Goal: Transaction & Acquisition: Book appointment/travel/reservation

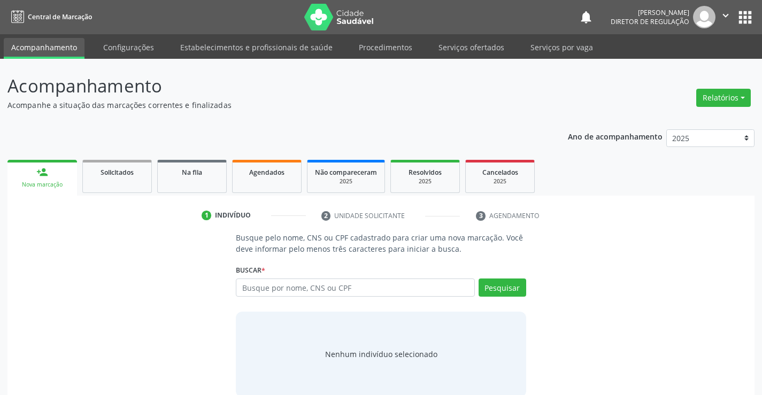
click at [309, 292] on input "text" at bounding box center [355, 287] width 238 height 18
type input "705209438344873"
click at [507, 291] on button "Pesquisar" at bounding box center [502, 287] width 48 height 18
type input "705209438344873"
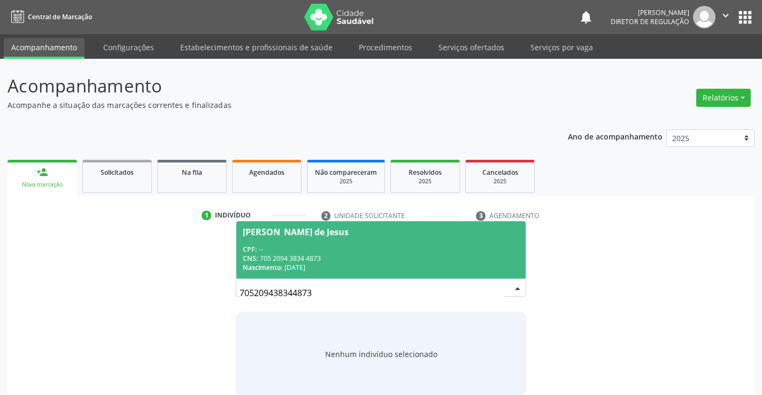
click at [335, 263] on div "Nascimento: [DATE]" at bounding box center [381, 267] width 276 height 9
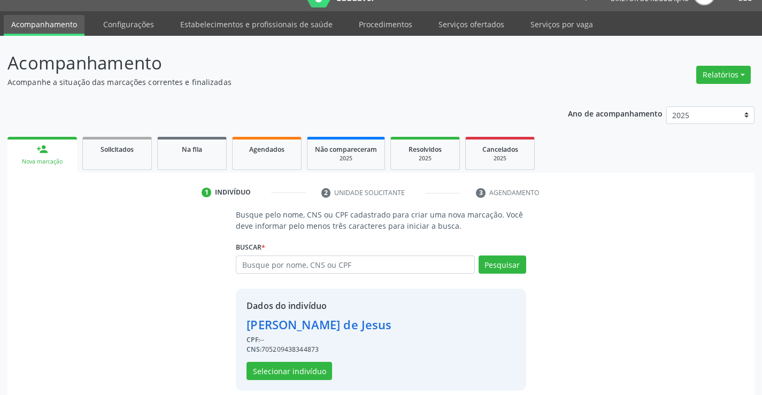
scroll to position [34, 0]
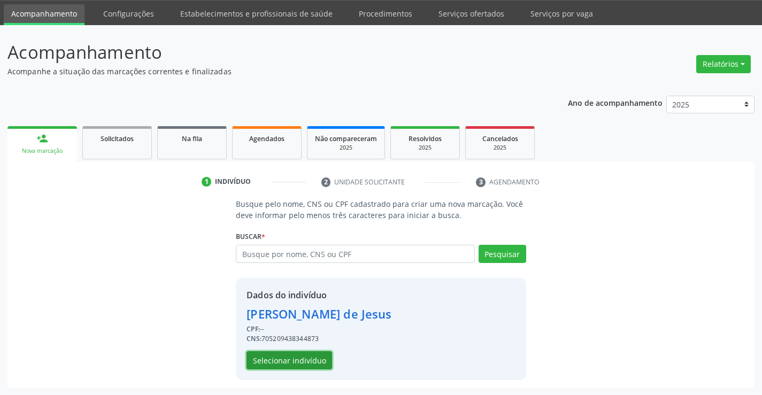
click at [296, 366] on button "Selecionar indivíduo" at bounding box center [289, 360] width 86 height 18
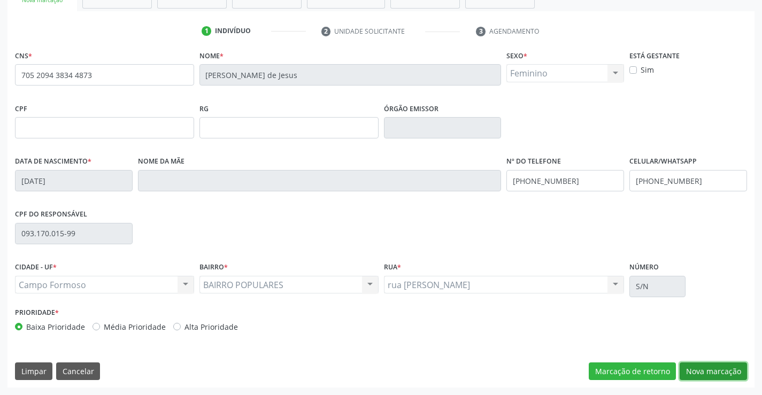
click at [712, 368] on button "Nova marcação" at bounding box center [712, 371] width 67 height 18
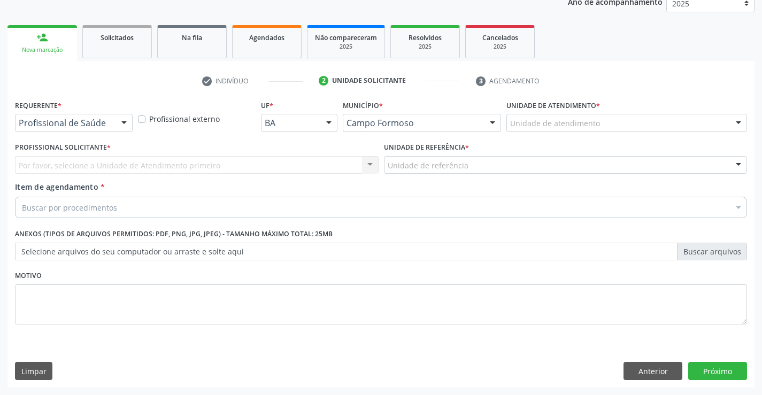
scroll to position [135, 0]
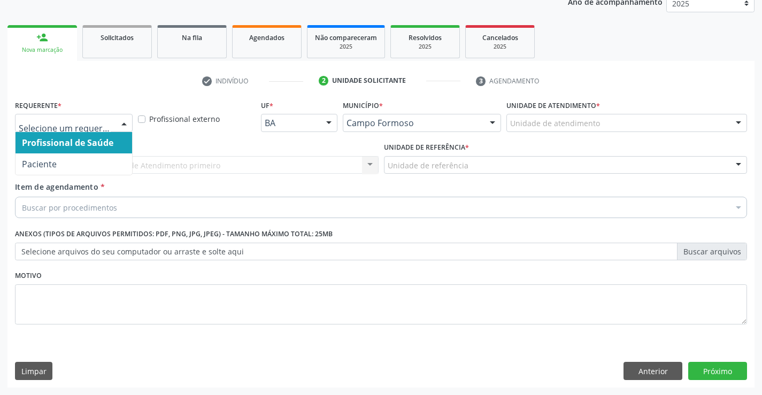
click at [111, 115] on div at bounding box center [74, 123] width 118 height 18
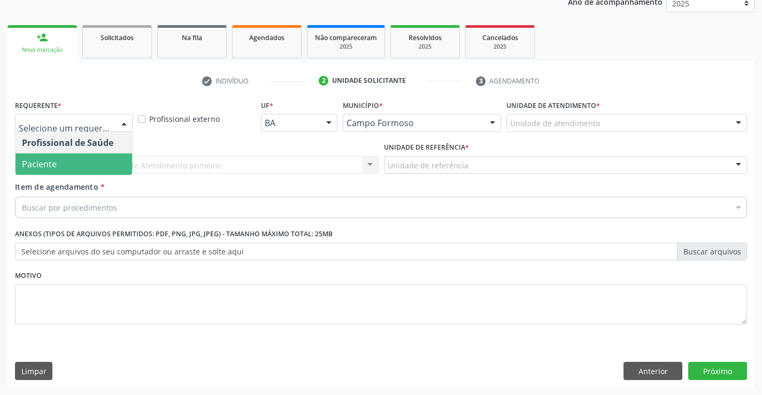
click at [106, 160] on span "Paciente" at bounding box center [73, 163] width 117 height 21
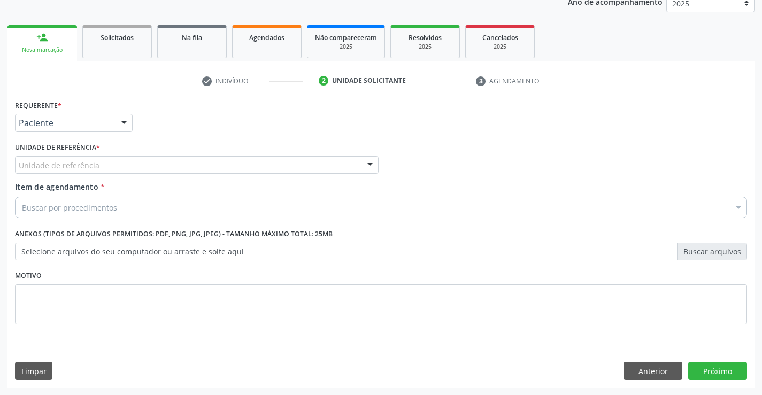
click at [228, 160] on div "Unidade de referência" at bounding box center [196, 165] width 363 height 18
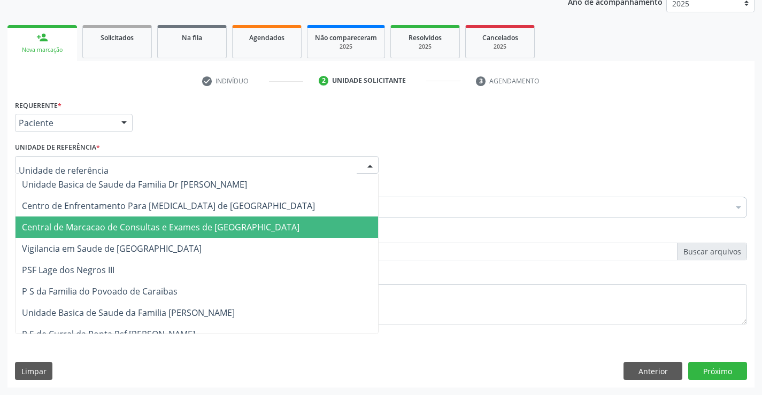
drag, startPoint x: 229, startPoint y: 212, endPoint x: 231, endPoint y: 225, distance: 13.1
click at [231, 225] on span "Central de Marcacao de Consultas e Exames de [GEOGRAPHIC_DATA]" at bounding box center [160, 227] width 277 height 12
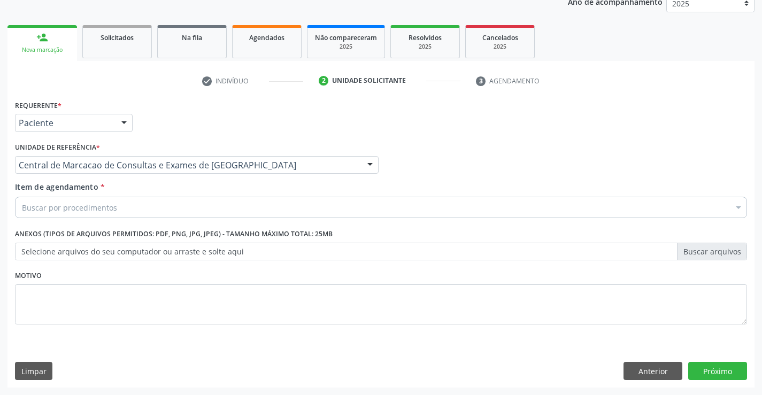
click at [250, 209] on div "Buscar por procedimentos" at bounding box center [381, 207] width 732 height 21
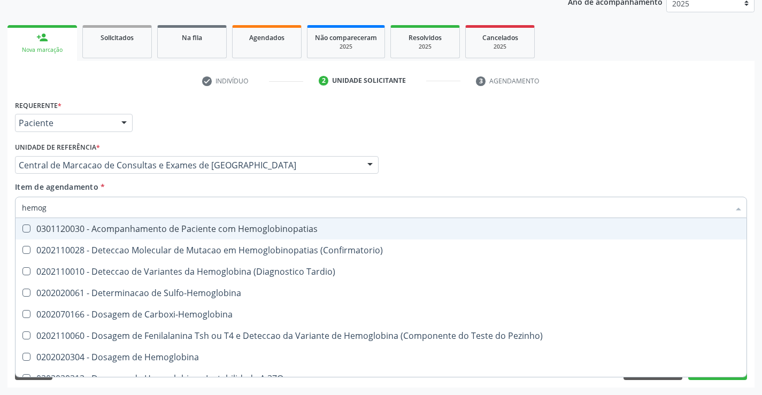
type input "hemogr"
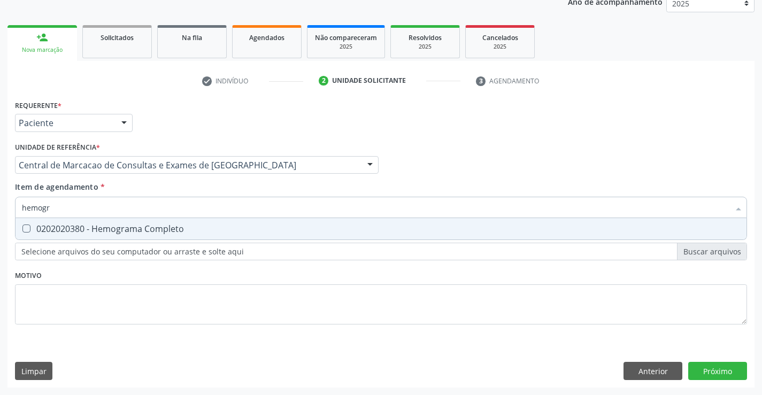
click at [219, 229] on div "0202020380 - Hemograma Completo" at bounding box center [381, 228] width 718 height 9
checkbox Completo "true"
type input "hemogr"
click at [200, 194] on div "Item de agendamento * hemogr Desfazer seleção 0202020380 - Hemograma Completo N…" at bounding box center [381, 198] width 732 height 34
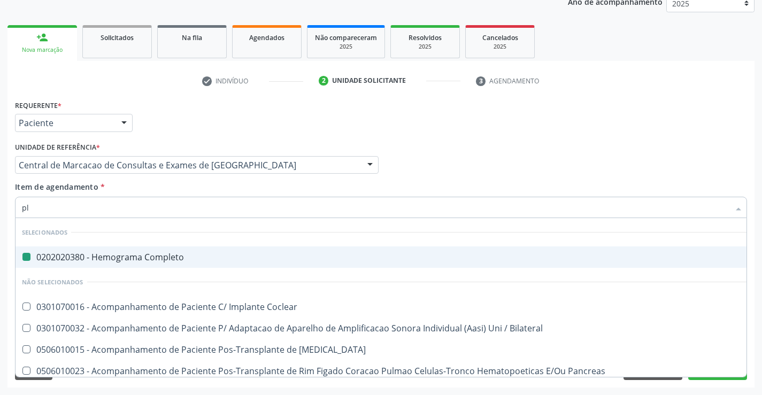
type input "pla"
checkbox Completo "false"
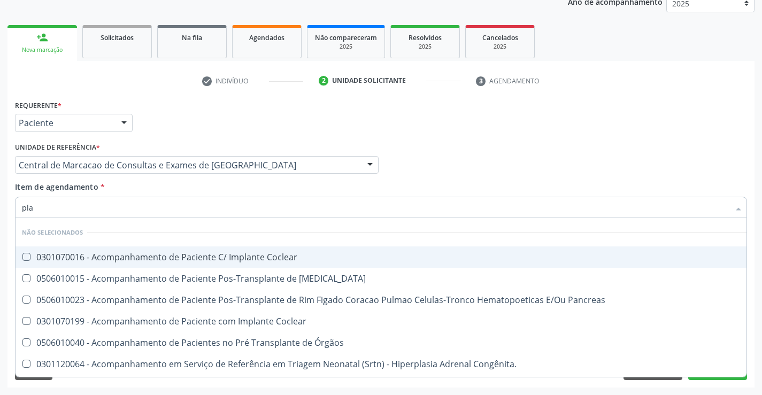
type input "plaq"
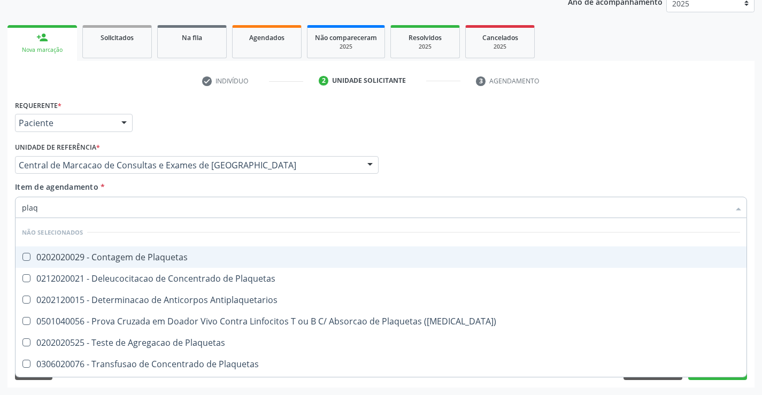
click at [180, 251] on span "0202020029 - Contagem de Plaquetas" at bounding box center [380, 256] width 731 height 21
checkbox Plaquetas "true"
type input "plaq"
click at [167, 185] on div "Item de agendamento * plaq Desfazer seleção Não selecionados 0202020029 - Conta…" at bounding box center [381, 198] width 732 height 34
checkbox Plaquetas "true"
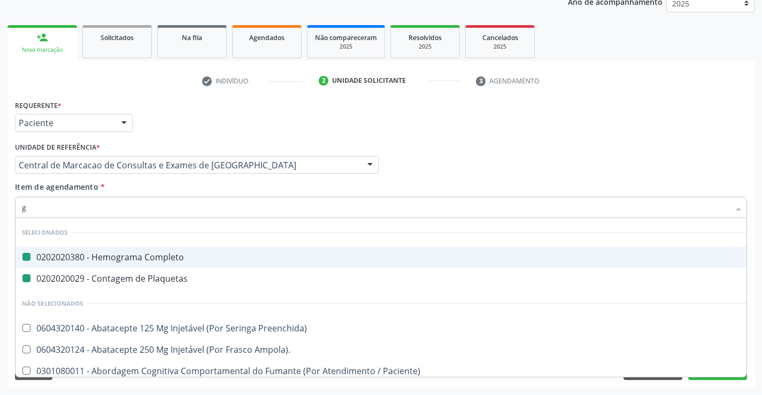
type input "gl"
checkbox Completo "false"
checkbox Plaquetas "false"
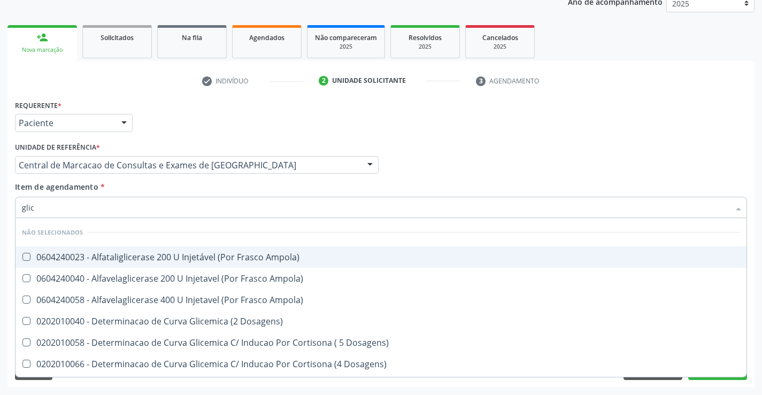
type input "glico"
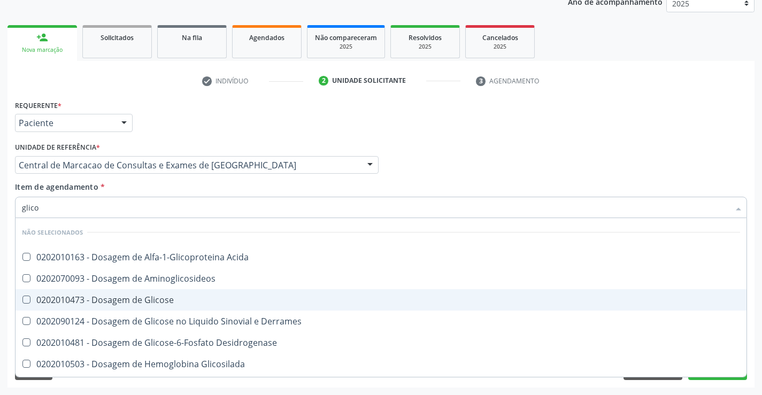
click at [177, 300] on div "0202010473 - Dosagem de Glicose" at bounding box center [381, 300] width 718 height 9
checkbox Glicose "true"
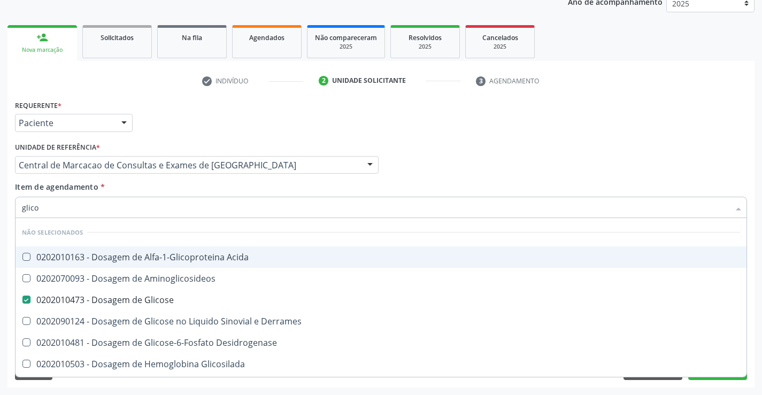
click at [179, 182] on div "Item de agendamento * glico Desfazer seleção Não selecionados 0202010163 - Dosa…" at bounding box center [381, 198] width 732 height 34
checkbox Acida "true"
checkbox Aminoglicosideos "true"
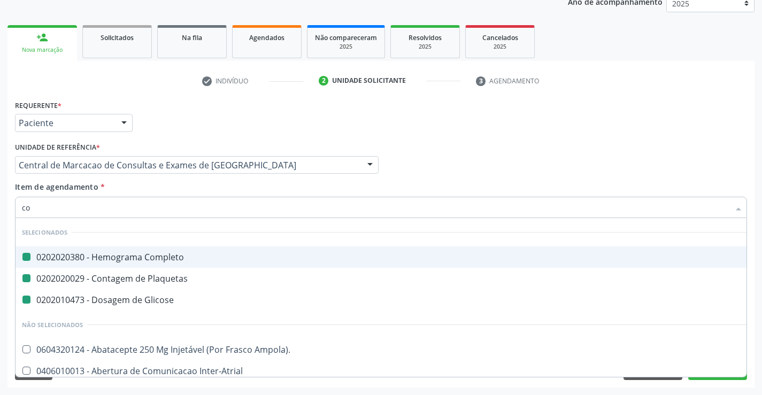
type input "col"
checkbox Completo "false"
checkbox Plaquetas "false"
checkbox Glicose "false"
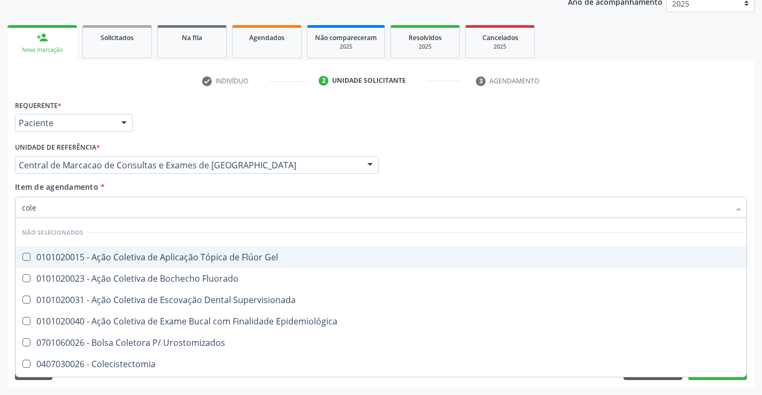
type input "coles"
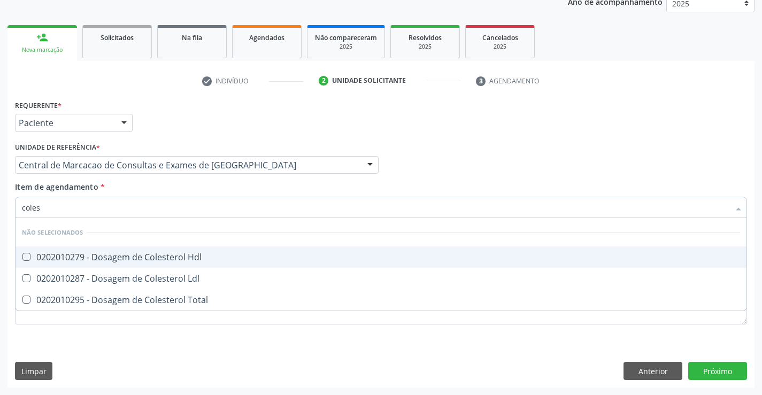
click at [168, 258] on div "0202010279 - Dosagem de Colesterol Hdl" at bounding box center [381, 257] width 718 height 9
checkbox Hdl "true"
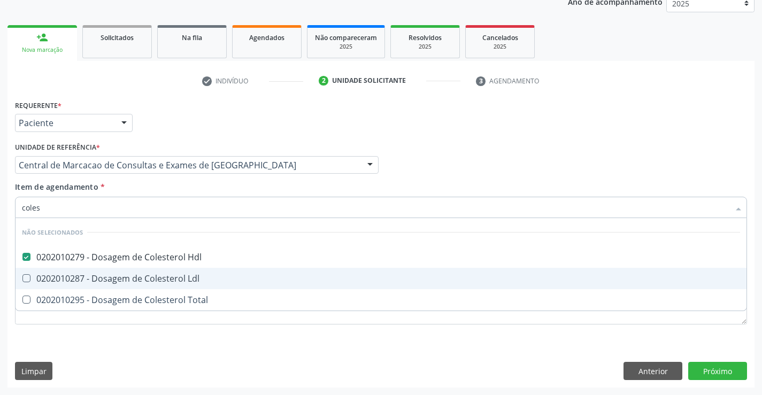
click at [169, 275] on div "0202010287 - Dosagem de Colesterol Ldl" at bounding box center [381, 278] width 718 height 9
checkbox Ldl "true"
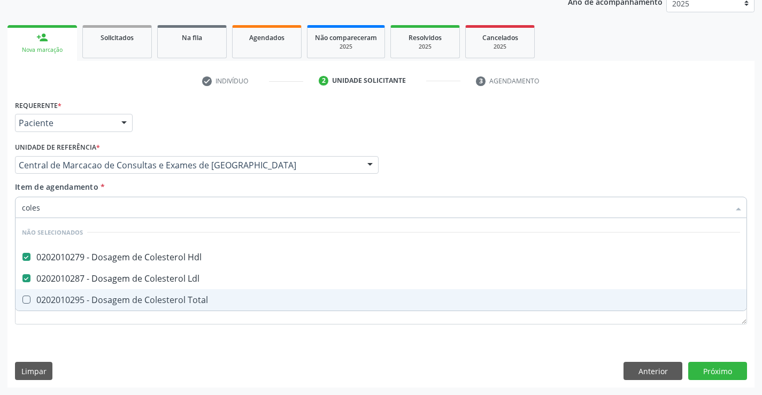
click at [169, 301] on div "0202010295 - Dosagem de Colesterol Total" at bounding box center [381, 300] width 718 height 9
checkbox Total "true"
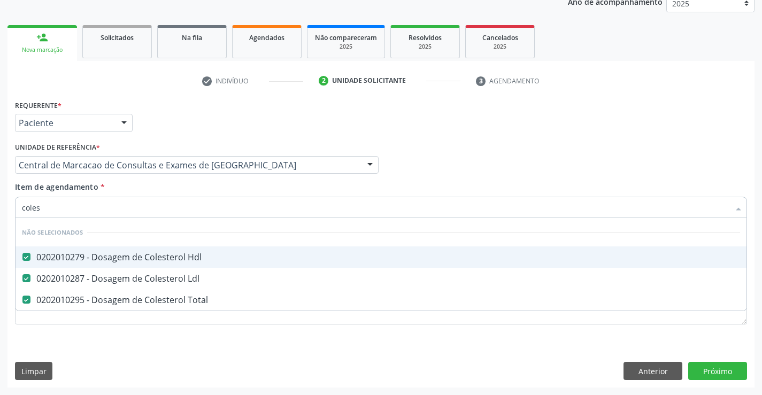
type input "coles"
click at [171, 187] on div "Item de agendamento * coles Desfazer seleção Não selecionados 0202010279 - Dosa…" at bounding box center [381, 198] width 732 height 34
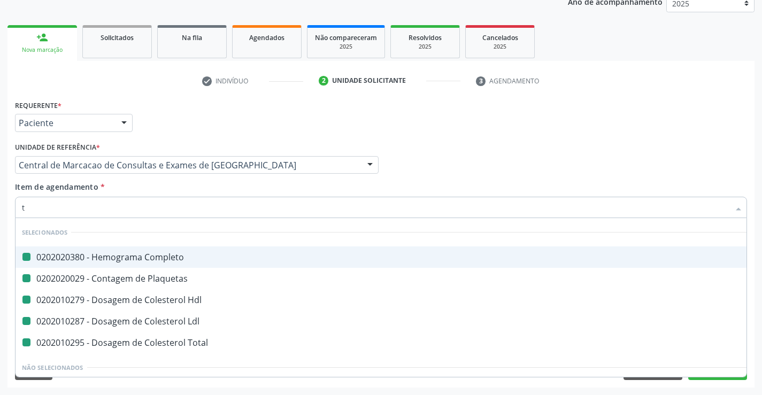
type input "tr"
checkbox Completo "false"
checkbox Plaquetas "false"
checkbox Hdl "false"
checkbox Ldl "false"
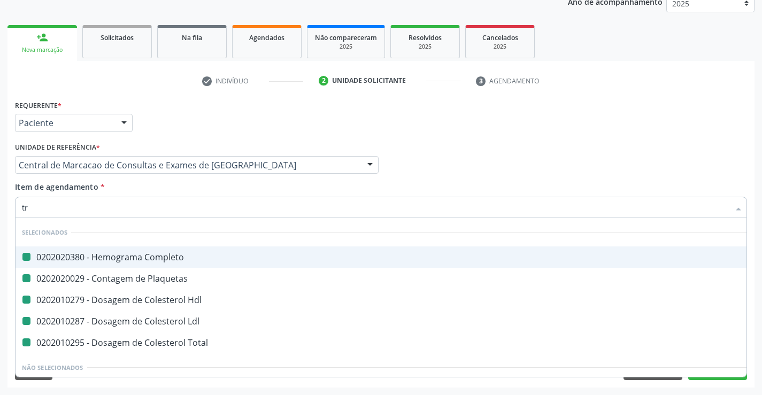
checkbox Total "false"
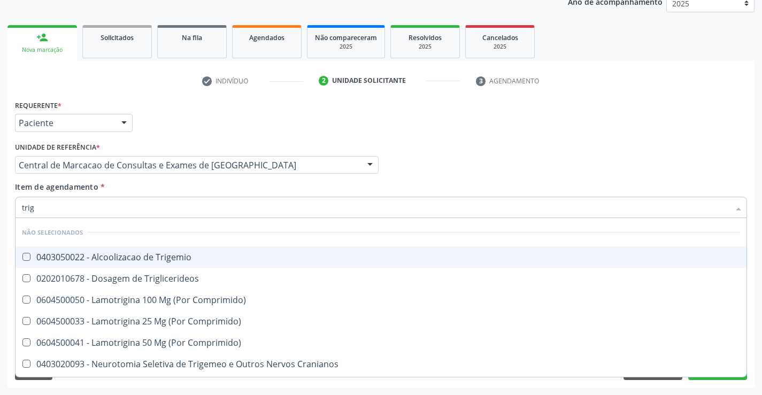
type input "trigl"
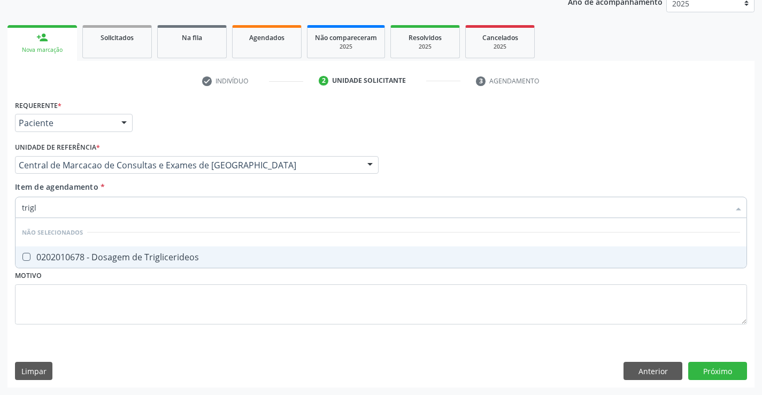
click at [172, 258] on div "0202010678 - Dosagem de Triglicerideos" at bounding box center [381, 257] width 718 height 9
checkbox Triglicerideos "true"
click at [182, 190] on div "Item de agendamento * trigl Desfazer seleção Não selecionados 0202010678 - Dosa…" at bounding box center [381, 198] width 732 height 34
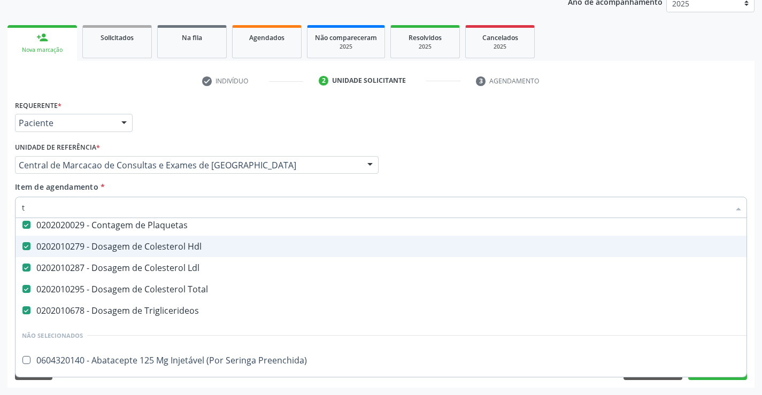
scroll to position [25, 0]
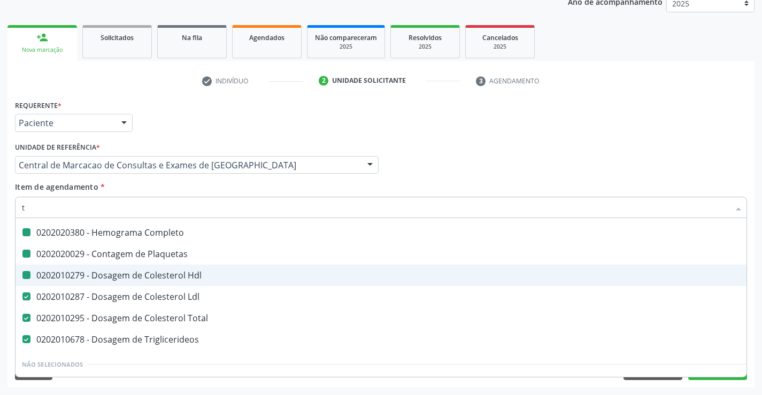
type input "tg"
checkbox Completo "false"
checkbox Plaquetas "false"
checkbox Hdl "false"
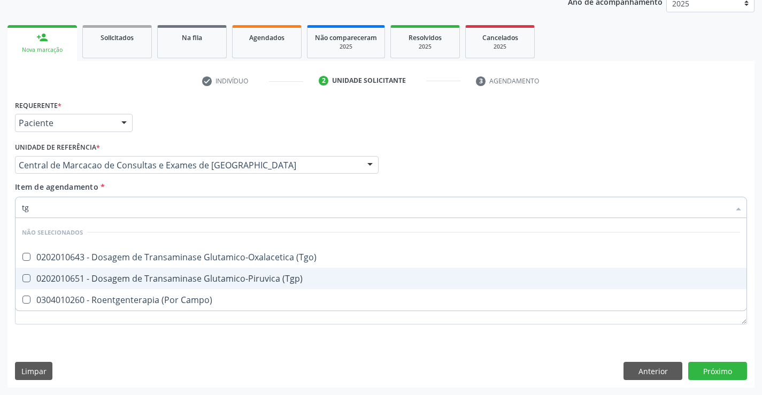
scroll to position [0, 0]
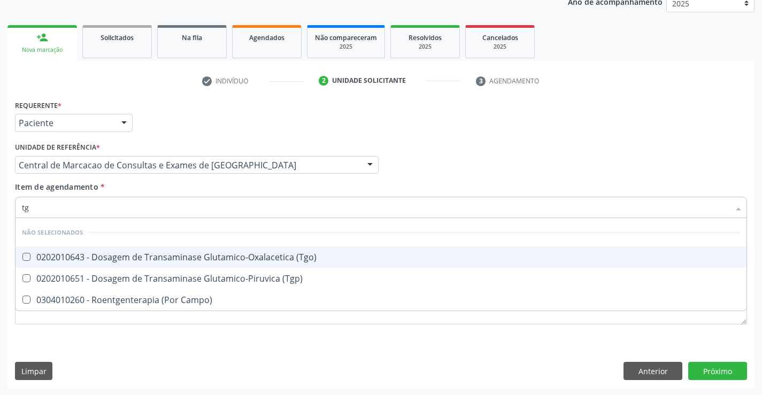
click at [196, 257] on div "0202010643 - Dosagem de Transaminase Glutamico-Oxalacetica (Tgo)" at bounding box center [381, 257] width 718 height 9
checkbox \(Tgo\) "true"
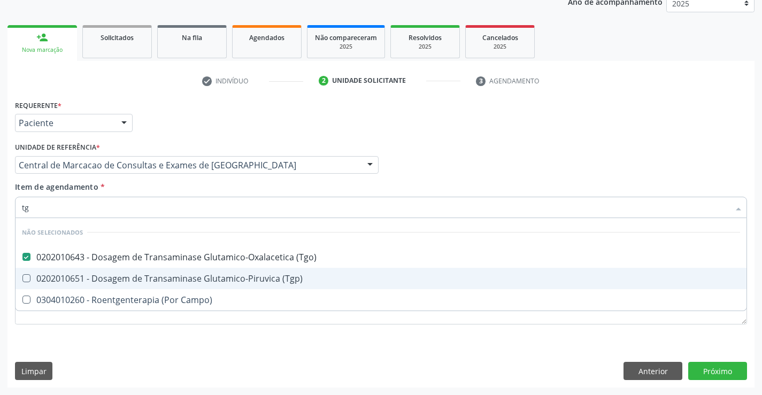
click at [201, 275] on div "0202010651 - Dosagem de Transaminase Glutamico-Piruvica (Tgp)" at bounding box center [381, 278] width 718 height 9
checkbox \(Tgp\) "true"
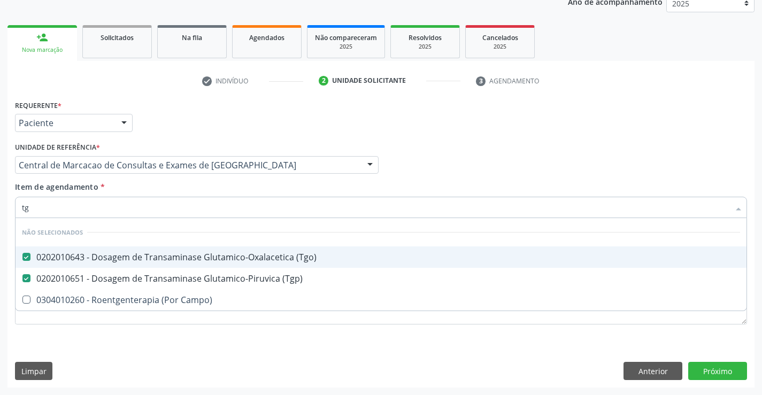
click at [194, 189] on div "Item de agendamento * tg Desfazer seleção Não selecionados 0202010643 - Dosagem…" at bounding box center [381, 198] width 732 height 34
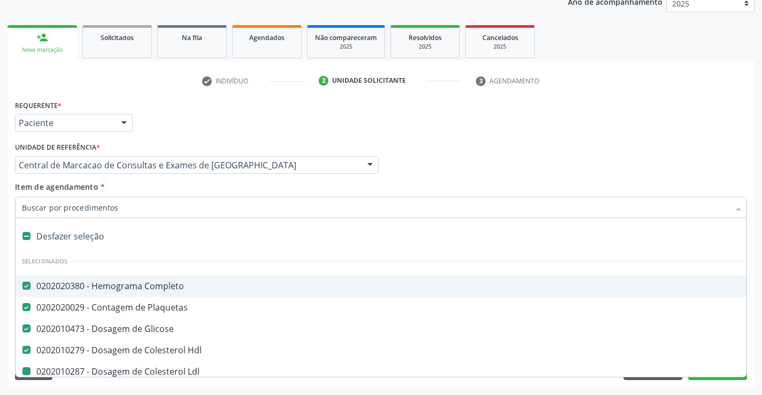
type input "u"
checkbox Ldl "false"
checkbox Total "false"
checkbox Triglicerideos "false"
checkbox \(Tgo\) "false"
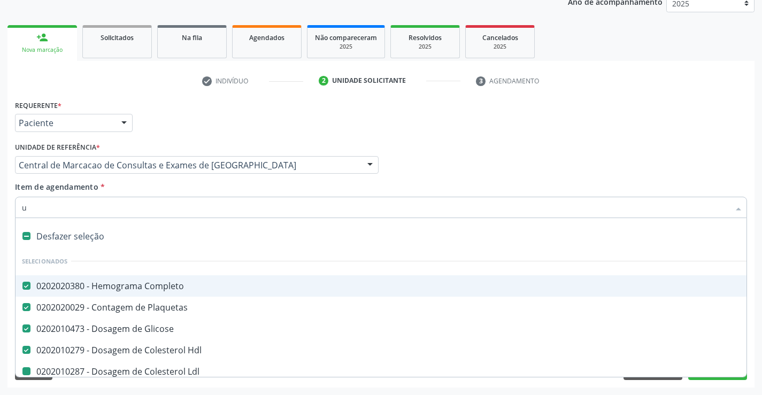
checkbox \(Tgp\) "false"
type input "ur"
checkbox Completo "false"
checkbox Plaquetas "false"
checkbox Glicose "false"
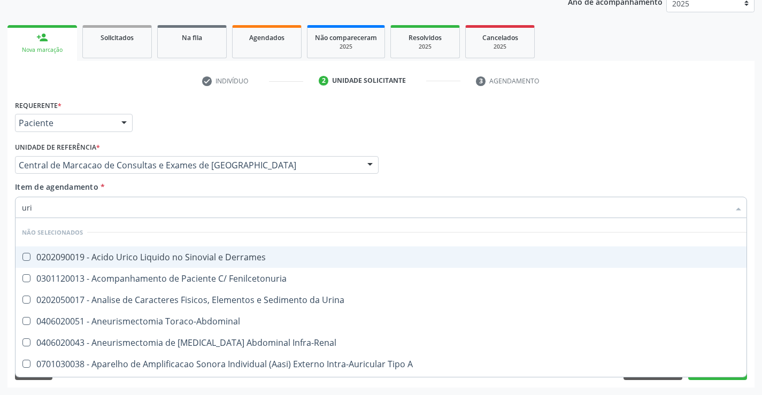
type input "urin"
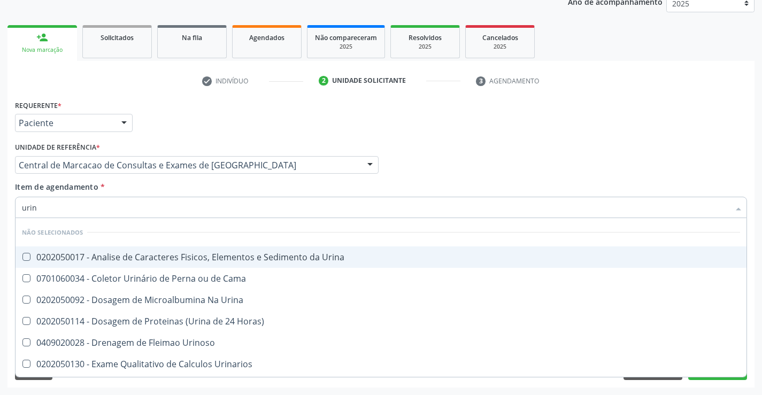
click at [196, 253] on div "0202050017 - Analise de Caracteres Fisicos, Elementos e Sedimento da Urina" at bounding box center [381, 257] width 718 height 9
checkbox Urina "true"
click at [192, 192] on div "Item de agendamento * urin Desfazer seleção Não selecionados 0202050017 - Anali…" at bounding box center [381, 198] width 732 height 34
checkbox Cama "true"
checkbox Urina "true"
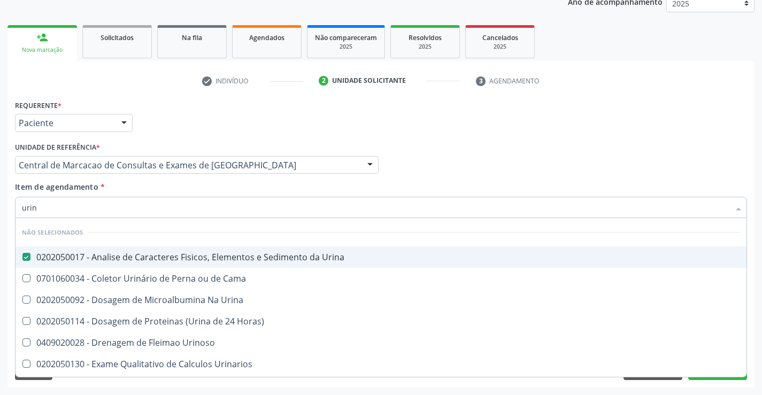
checkbox Urinoso "true"
checkbox Urinarios "true"
checkbox Quantitativa "true"
checkbox Delgada\) "true"
checkbox Urina "true"
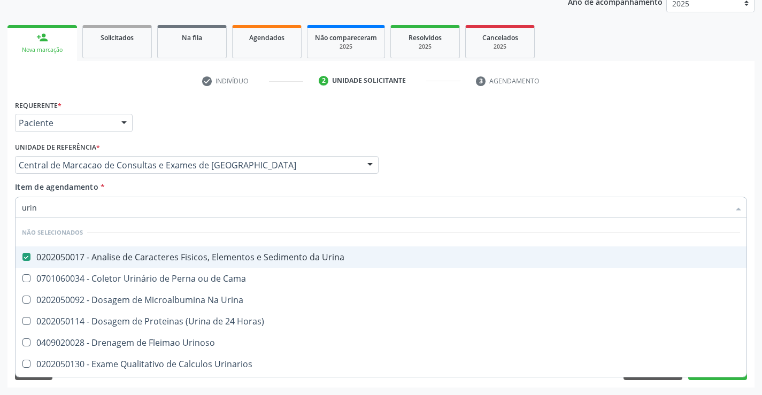
checkbox Horas\) "true"
checkbox Urina "true"
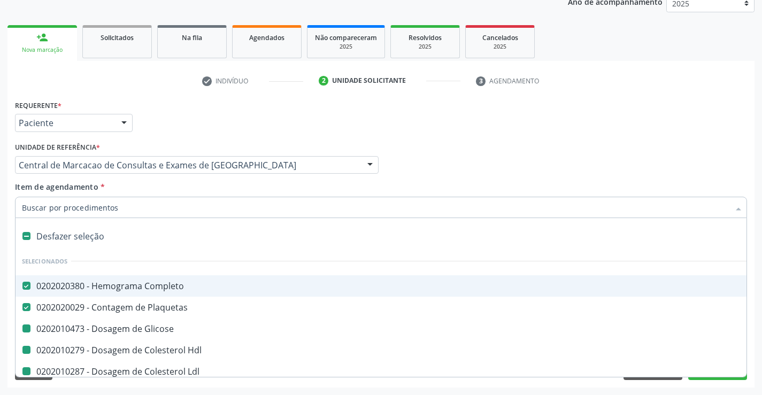
type input "f"
checkbox Glicose "false"
checkbox Ldl "false"
checkbox Total "false"
checkbox Triglicerideos "false"
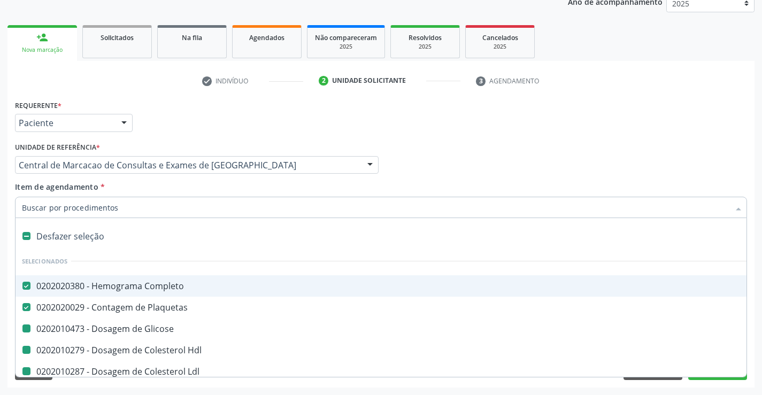
checkbox \(Tgo\) "false"
checkbox \(Tgp\) "false"
checkbox Hdl "false"
checkbox Urina "false"
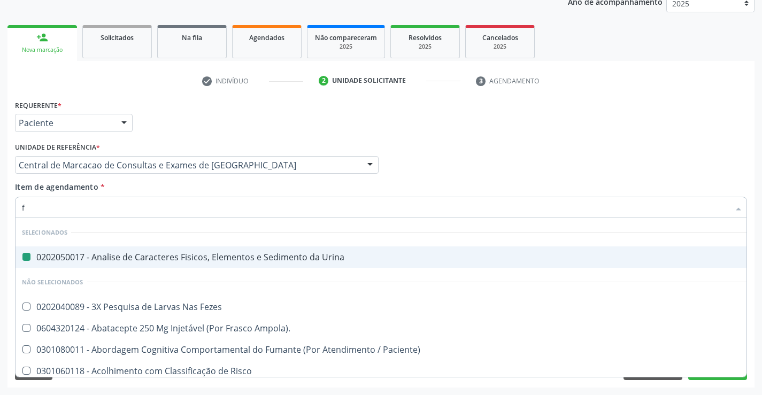
type input "fr"
checkbox Urina "false"
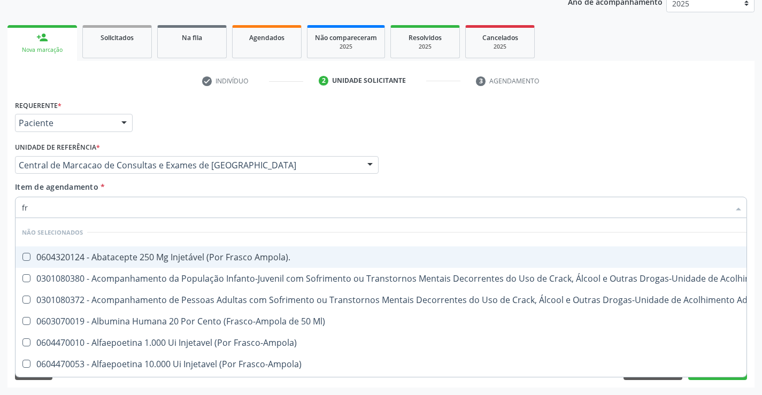
type input "f"
checkbox Ampola\)\ "true"
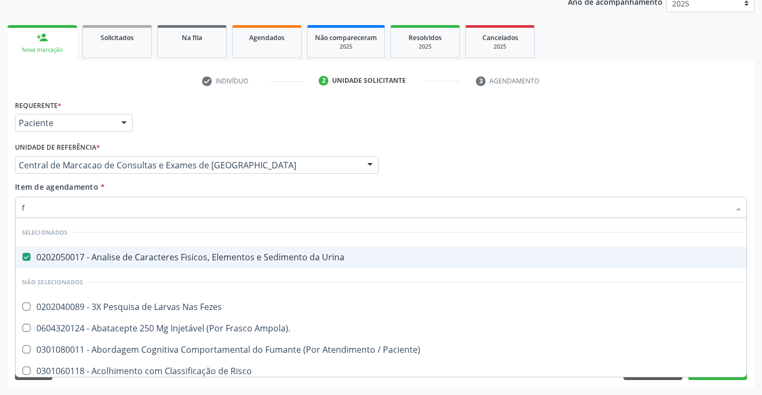
type input "fe"
checkbox Urina "false"
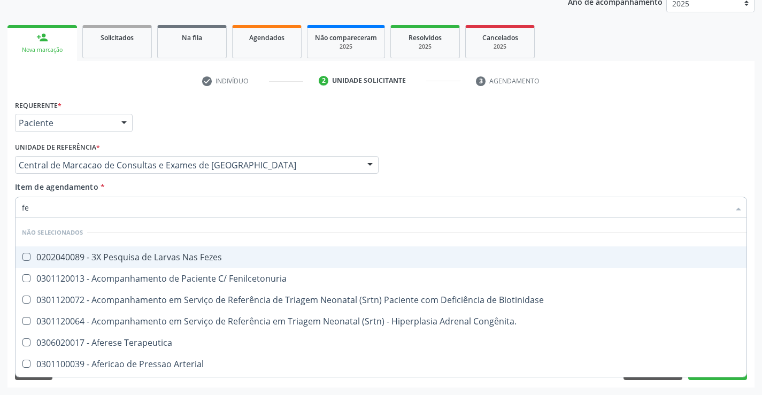
type input "fez"
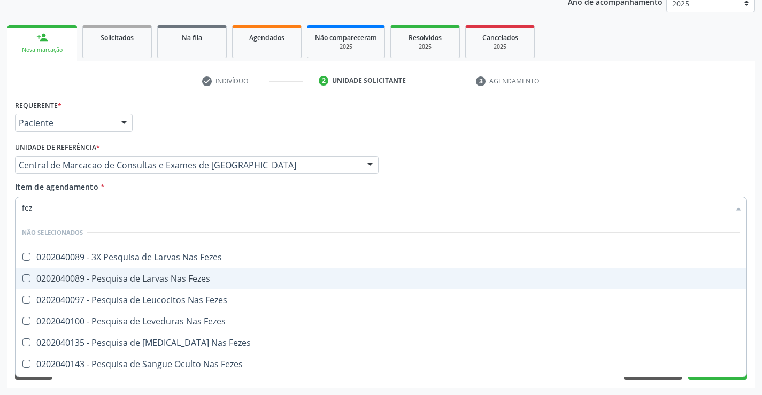
click at [189, 274] on div "0202040089 - Pesquisa de Larvas Nas Fezes" at bounding box center [381, 278] width 718 height 9
checkbox Fezes "true"
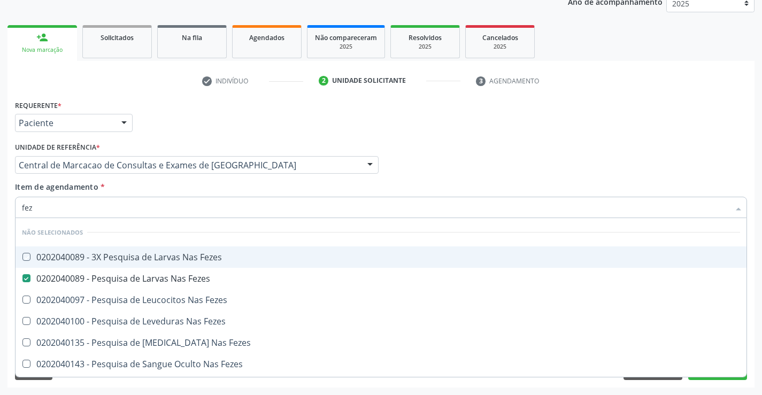
click at [177, 192] on div "Item de agendamento * fez [PERSON_NAME] seleção Não selecionados 0202040089 - 3…" at bounding box center [381, 198] width 732 height 34
checkbox Fezes "true"
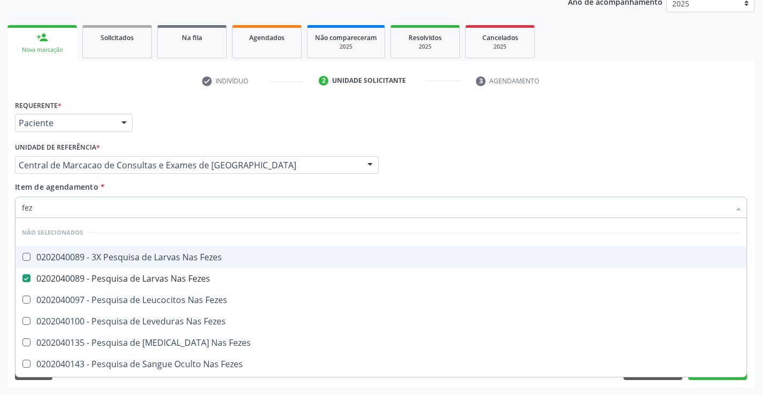
checkbox Fezes "true"
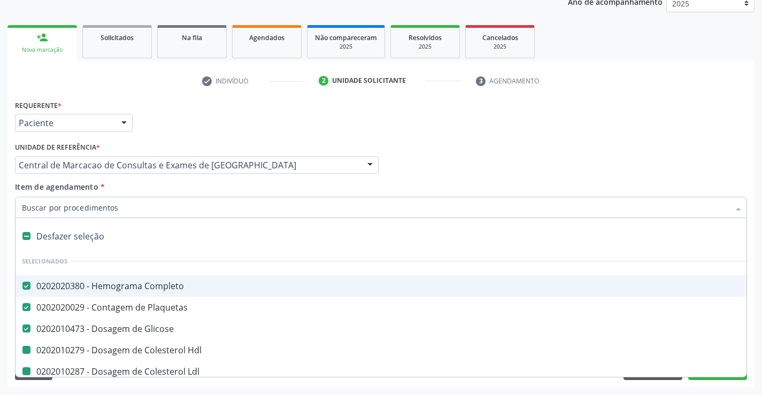
type input "f"
checkbox Ldl "false"
checkbox Total "false"
checkbox Triglicerideos "false"
checkbox \(Tgo\) "false"
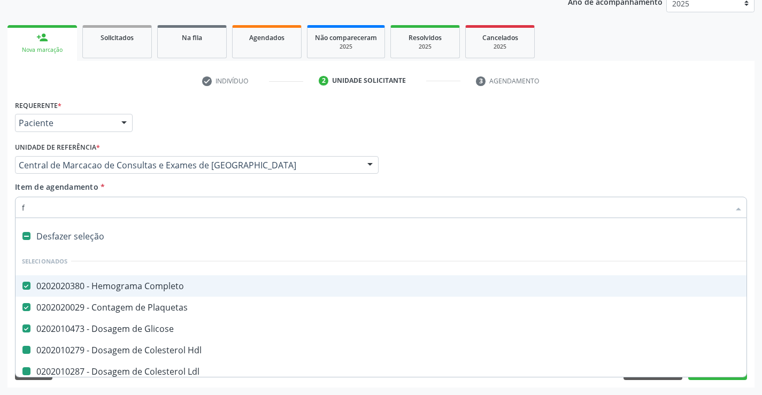
checkbox \(Tgp\) "false"
checkbox Hdl "false"
checkbox Urina "false"
checkbox Fezes "false"
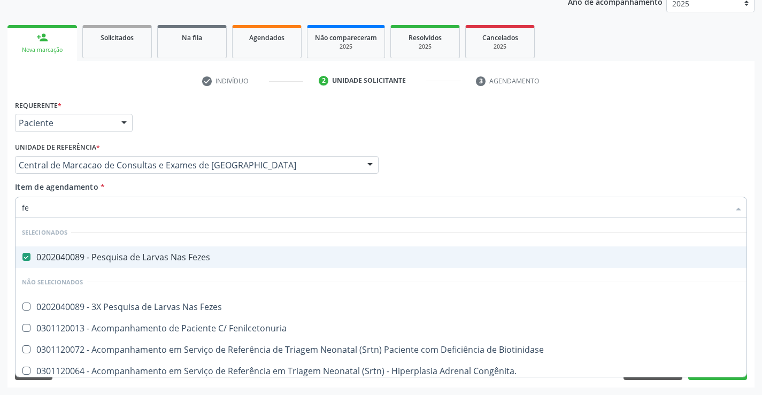
type input "fez"
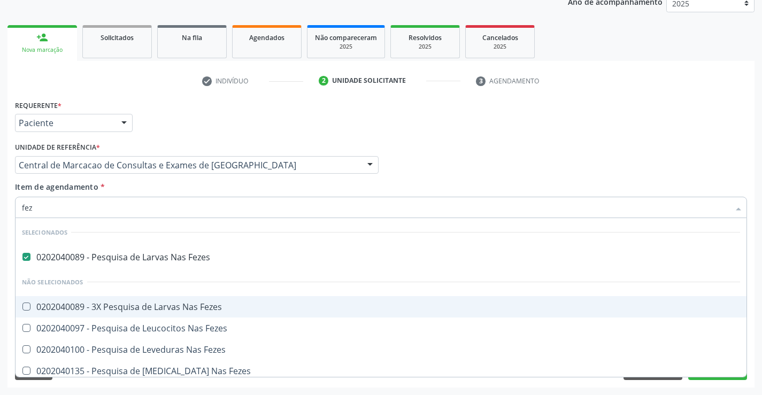
click at [178, 307] on div "0202040089 - 3X Pesquisa de Larvas Nas Fezes" at bounding box center [381, 306] width 718 height 9
checkbox Fezes "true"
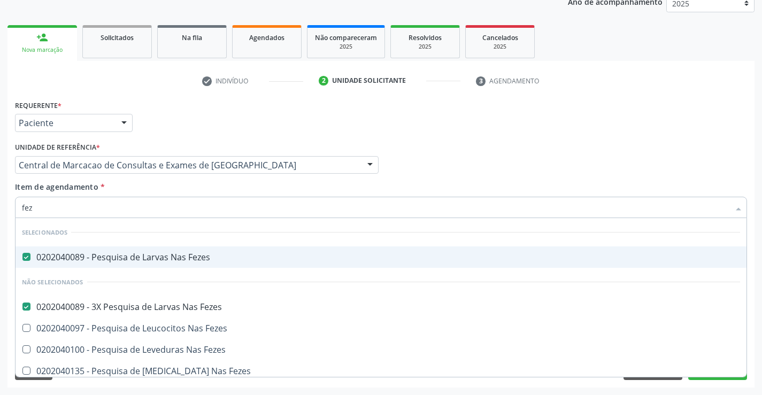
click at [174, 236] on li "Selecionados" at bounding box center [380, 232] width 731 height 28
click at [175, 254] on div "0202040089 - Pesquisa de Larvas Nas Fezes" at bounding box center [381, 257] width 718 height 9
checkbox Fezes "false"
type input "fez"
click at [171, 185] on div "Item de agendamento * fez Desfazer seleção Selecionados 0202040089 - Pesquisa d…" at bounding box center [381, 198] width 732 height 34
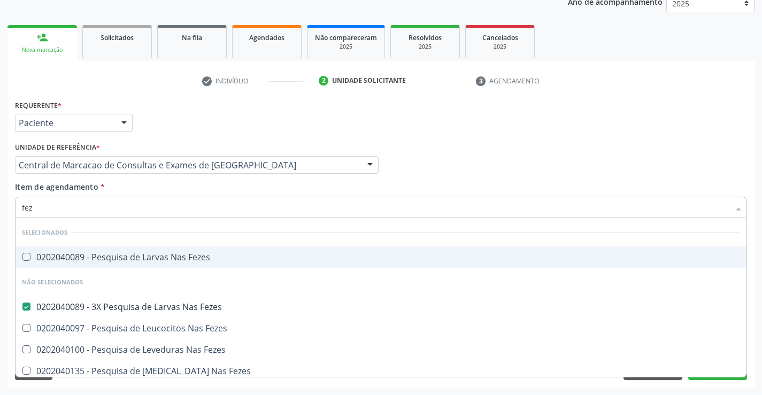
checkbox Fezes "true"
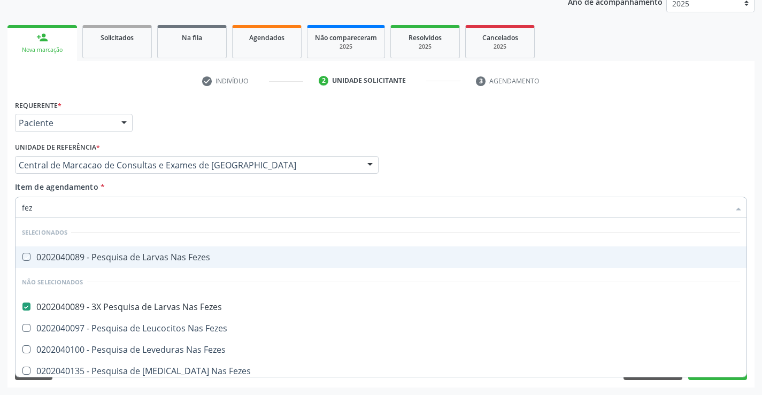
checkbox Fezes "true"
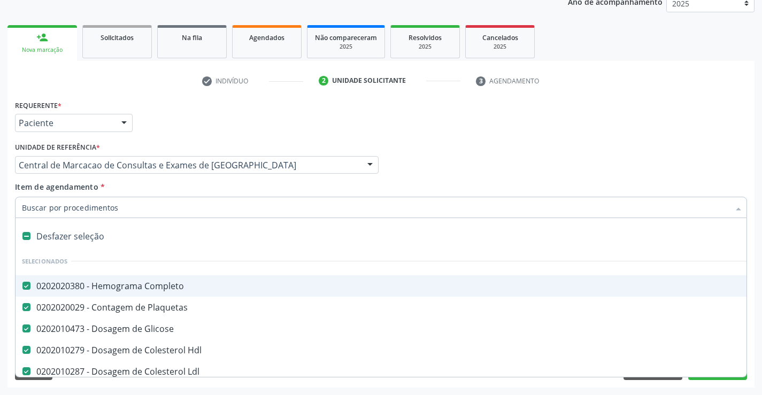
click at [166, 213] on div at bounding box center [381, 207] width 732 height 21
type input "f"
checkbox Ldl "false"
checkbox Total "false"
checkbox Triglicerideos "false"
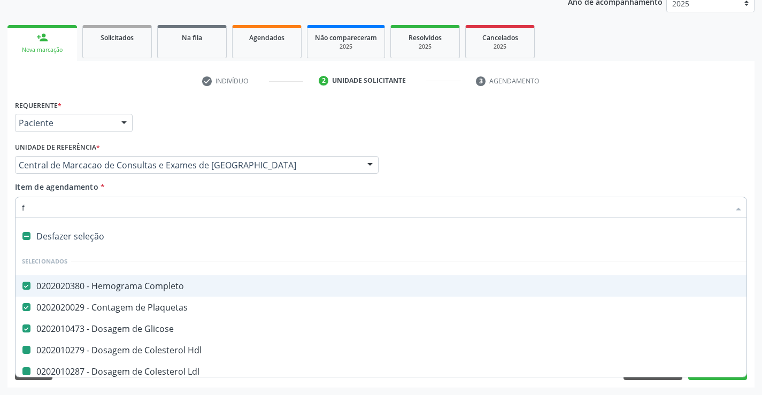
checkbox \(Tgo\) "false"
checkbox \(Tgp\) "false"
checkbox Hdl "false"
checkbox Urina "false"
checkbox Fezes "false"
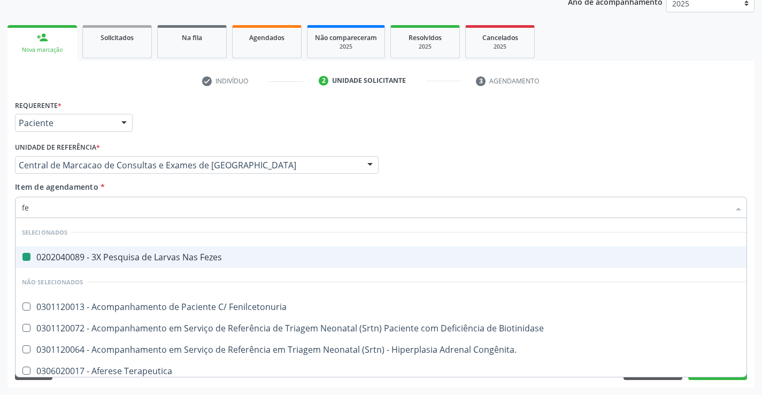
type input "fer"
checkbox Fezes "false"
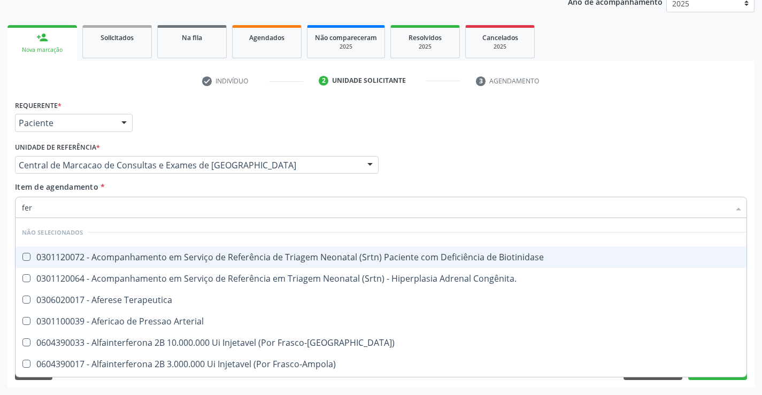
type input "ferr"
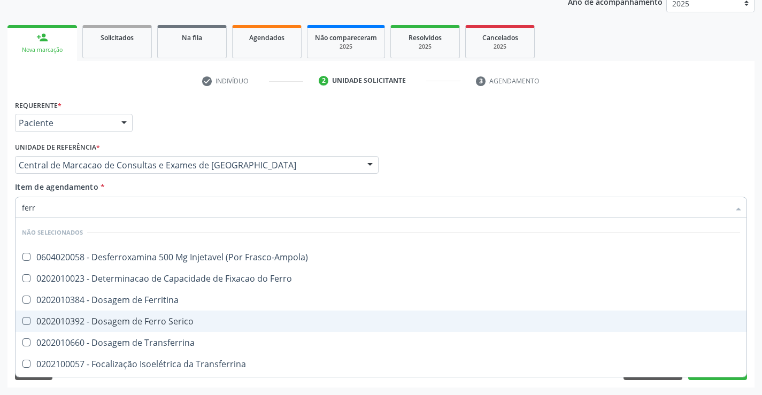
click at [163, 321] on div "0202010392 - Dosagem de Ferro Serico" at bounding box center [381, 321] width 718 height 9
checkbox Serico "true"
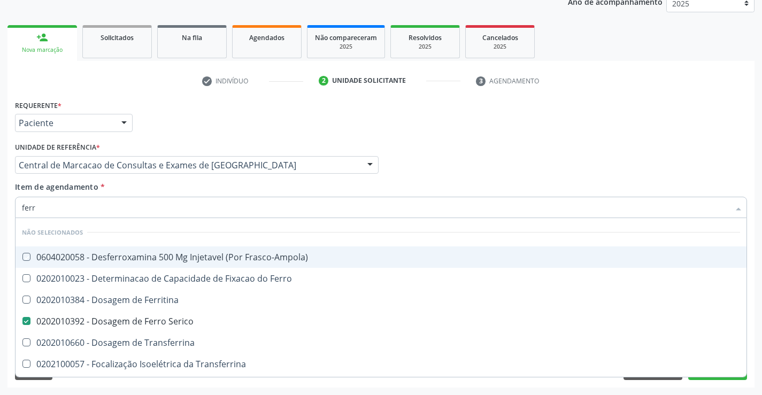
click at [175, 191] on div "Item de agendamento * ferr Desfazer seleção Não selecionados 0604020058 - Desfe…" at bounding box center [381, 198] width 732 height 34
checkbox Frasco-Ampola\) "true"
checkbox Transferrina "true"
checkbox Ml\) "true"
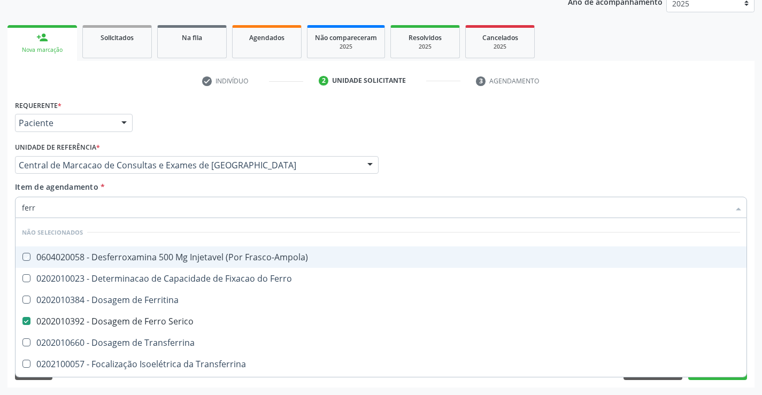
checkbox \(Nefroplastia\) "true"
checkbox Ferritina "true"
checkbox Ferro "true"
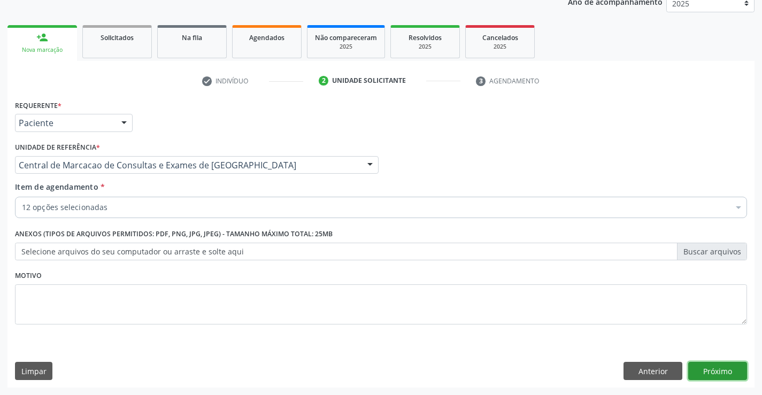
click at [725, 363] on button "Próximo" at bounding box center [717, 371] width 59 height 18
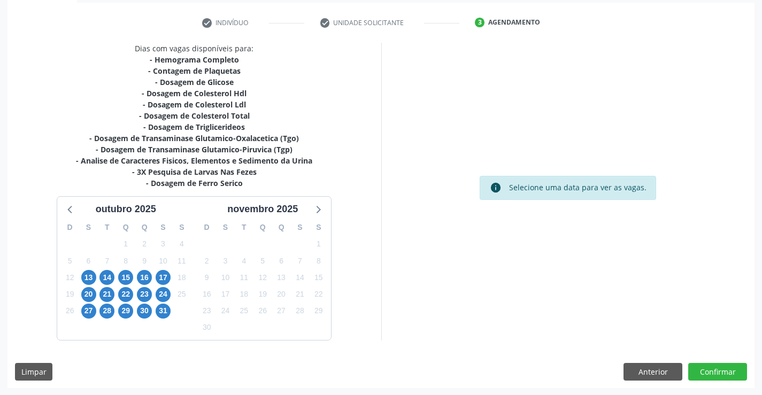
scroll to position [193, 0]
click at [88, 271] on span "13" at bounding box center [88, 276] width 15 height 15
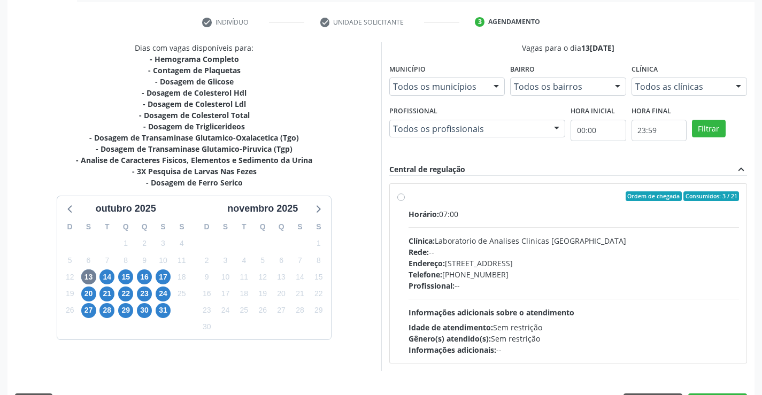
click at [528, 227] on hr at bounding box center [573, 227] width 331 height 1
click at [405, 201] on input "Ordem de chegada Consumidos: 3 / 21 Horário: 07:00 Clínica: Laboratorio de Anal…" at bounding box center [400, 196] width 7 height 10
radio input "true"
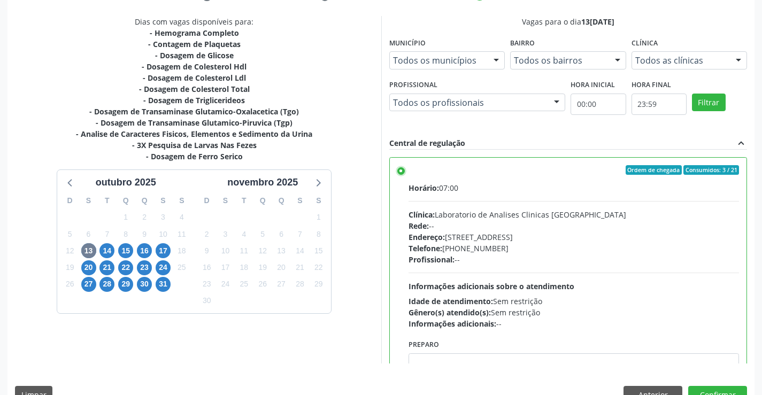
scroll to position [244, 0]
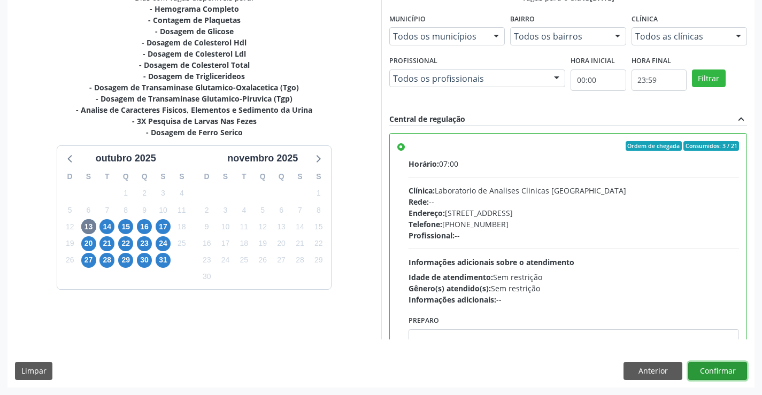
click at [725, 365] on button "Confirmar" at bounding box center [717, 371] width 59 height 18
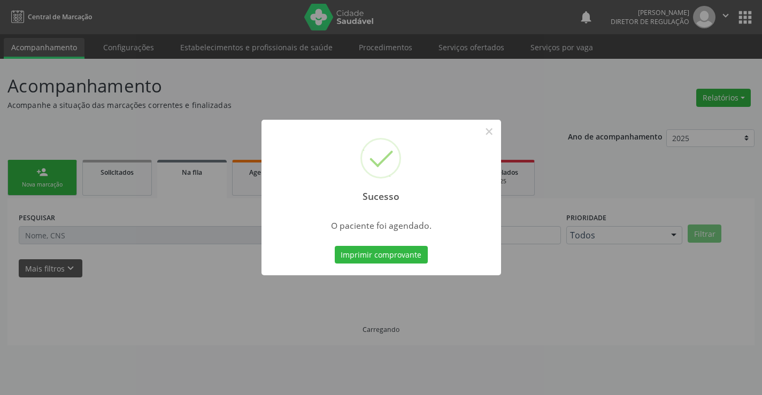
scroll to position [0, 0]
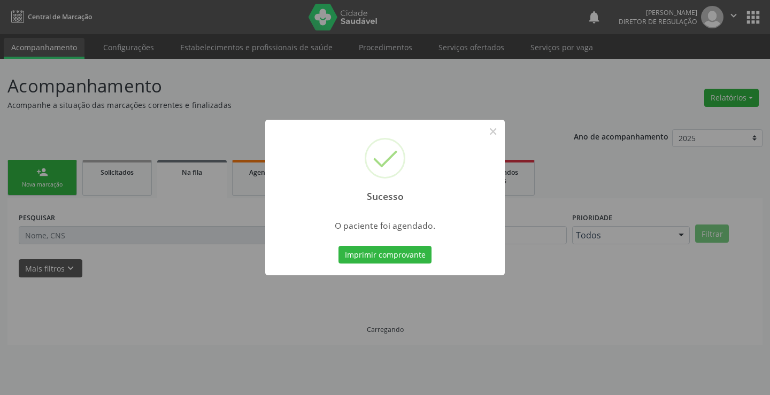
click at [338, 246] on button "Imprimir comprovante" at bounding box center [384, 255] width 93 height 18
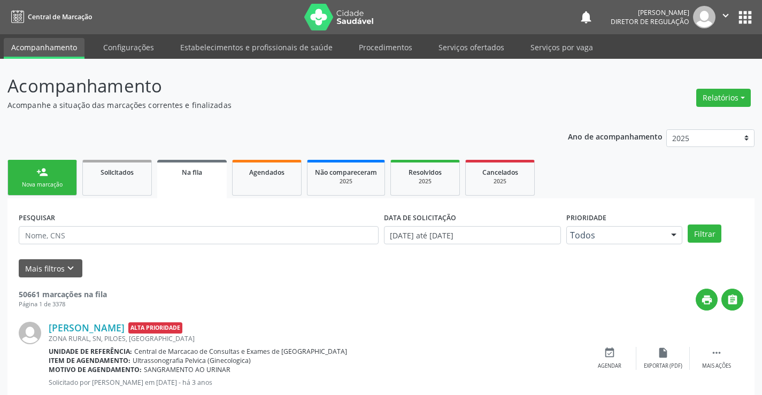
click at [63, 162] on link "person_add Nova marcação" at bounding box center [41, 178] width 69 height 36
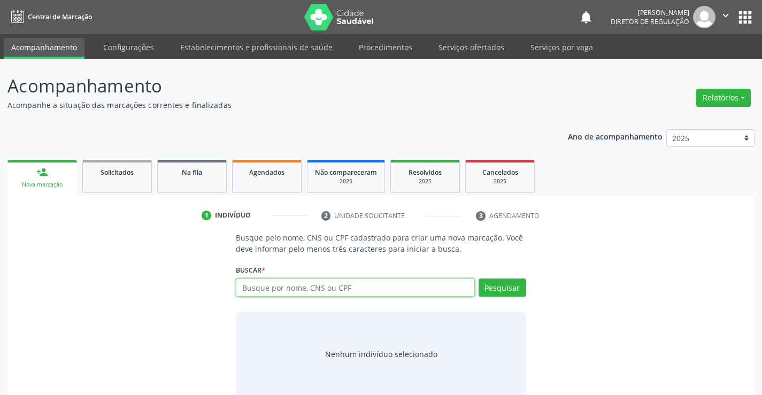
click at [306, 293] on input "text" at bounding box center [355, 287] width 238 height 18
type input "702800101104166"
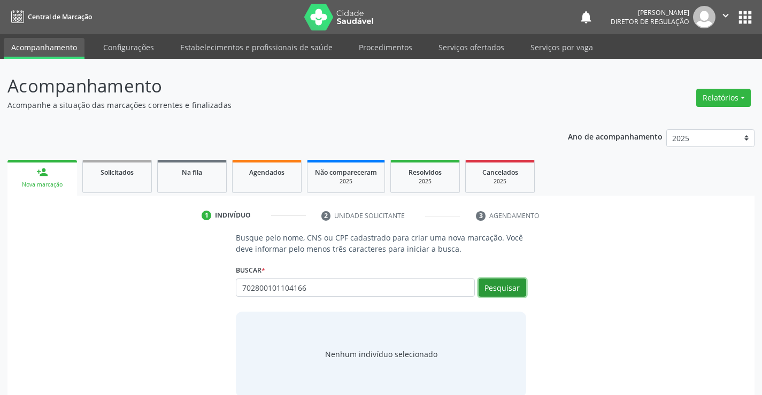
click at [514, 291] on button "Pesquisar" at bounding box center [502, 287] width 48 height 18
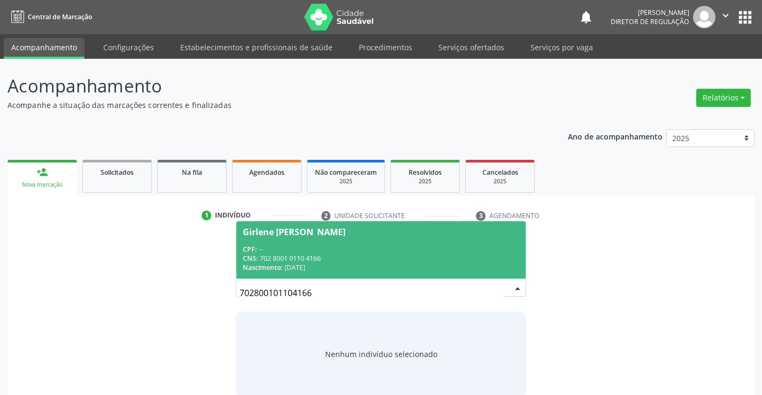
click at [302, 260] on div "CNS: 702 8001 0110 4166" at bounding box center [381, 258] width 276 height 9
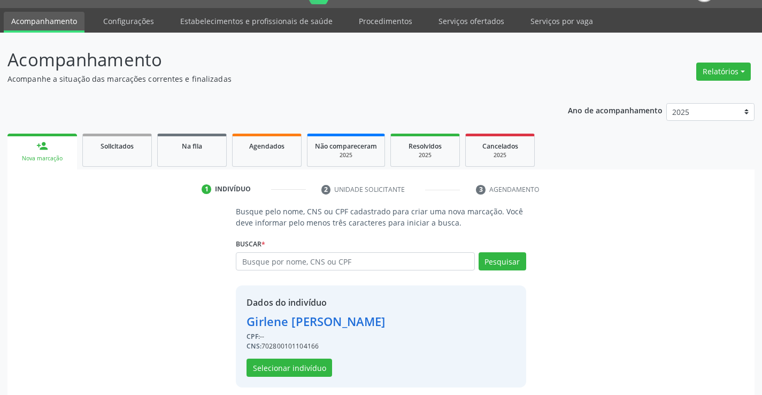
scroll to position [34, 0]
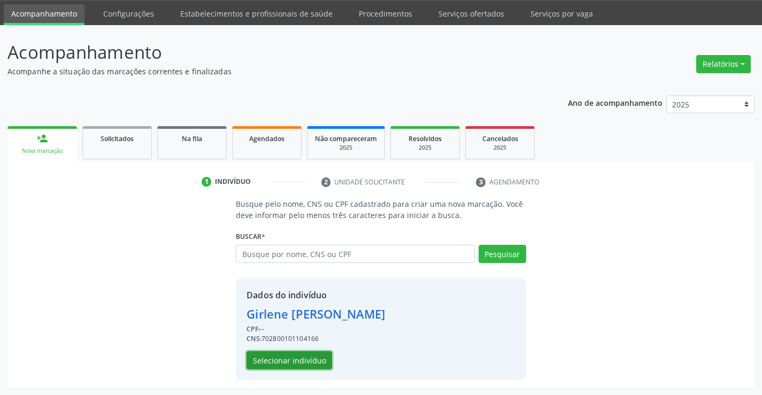
click at [306, 352] on button "Selecionar indivíduo" at bounding box center [289, 360] width 86 height 18
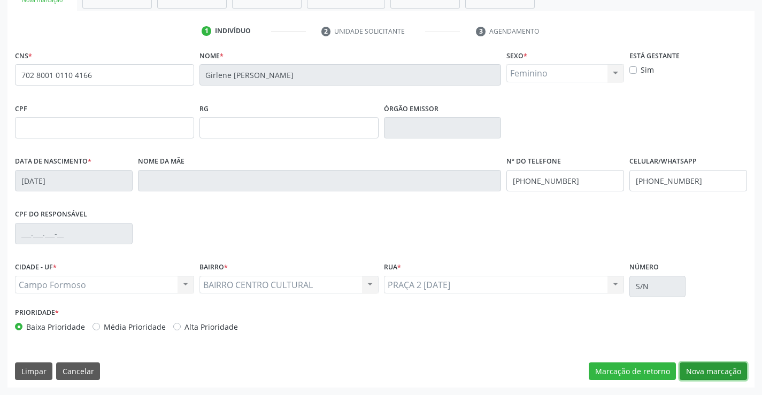
click at [715, 362] on button "Nova marcação" at bounding box center [712, 371] width 67 height 18
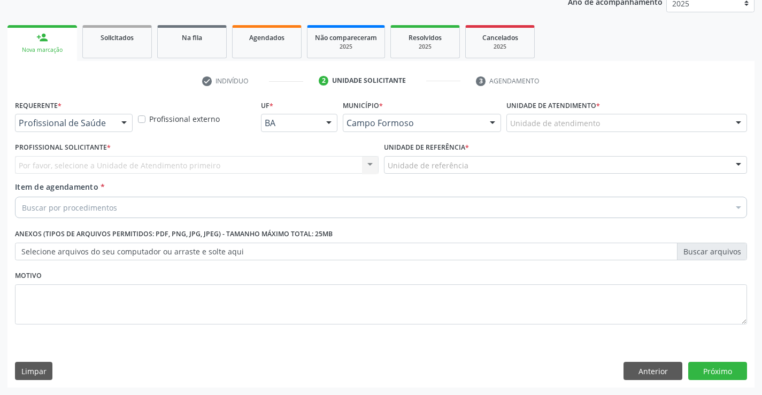
scroll to position [135, 0]
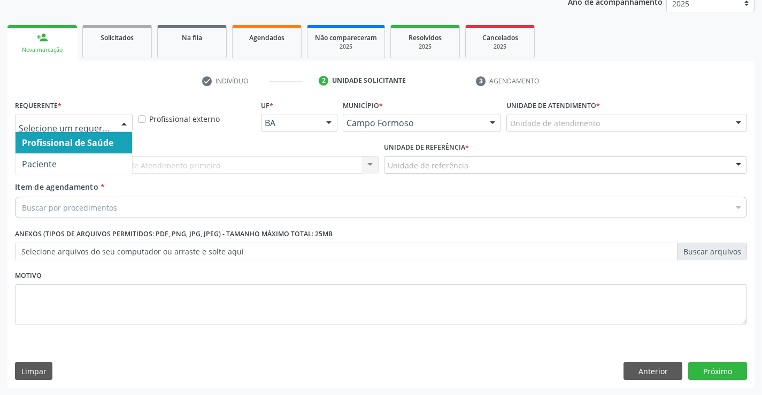
click at [113, 121] on div at bounding box center [74, 123] width 118 height 18
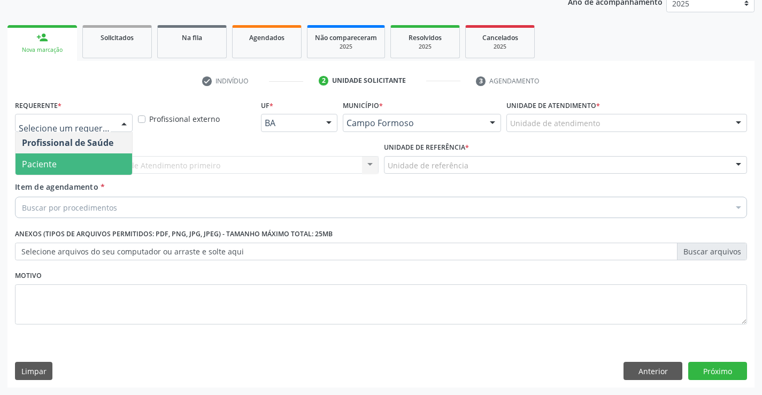
click at [100, 158] on span "Paciente" at bounding box center [73, 163] width 117 height 21
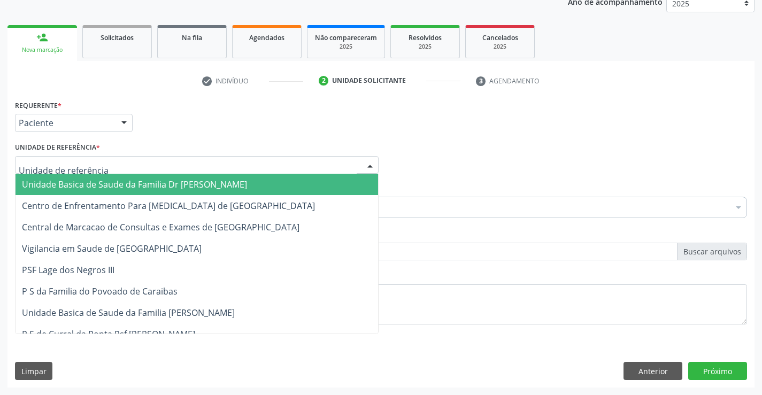
click at [195, 170] on div at bounding box center [196, 165] width 363 height 18
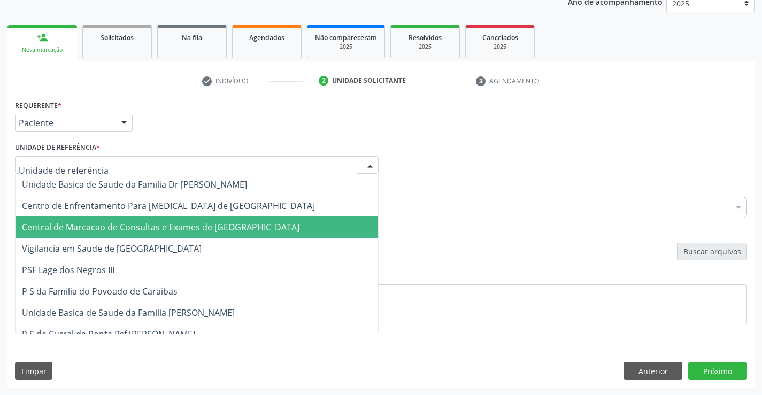
click at [198, 218] on span "Central de Marcacao de Consultas e Exames de [GEOGRAPHIC_DATA]" at bounding box center [196, 226] width 362 height 21
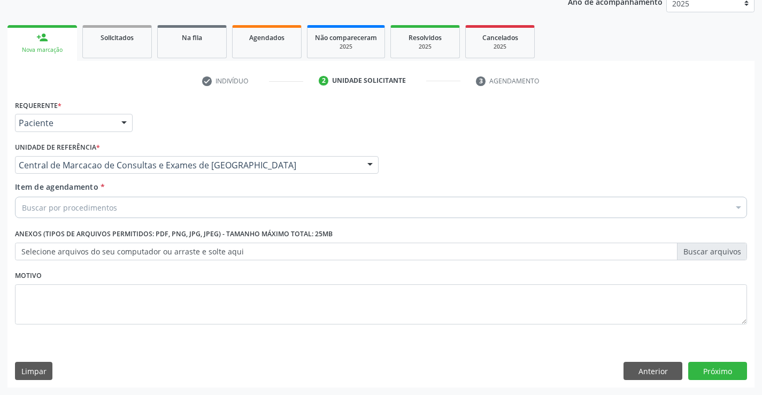
click at [246, 199] on div "Buscar por procedimentos" at bounding box center [381, 207] width 732 height 21
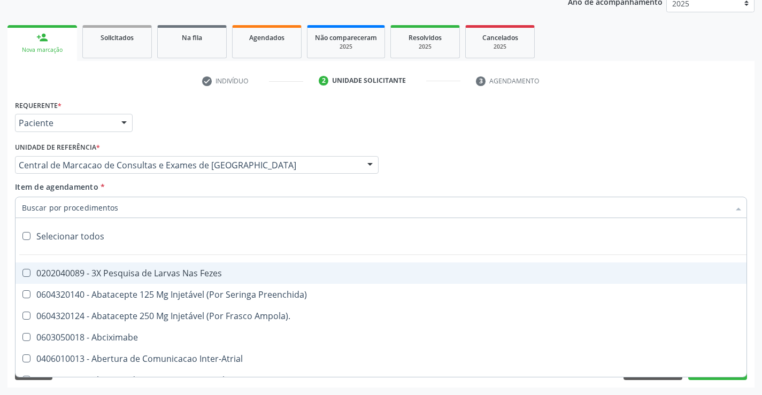
type input "h"
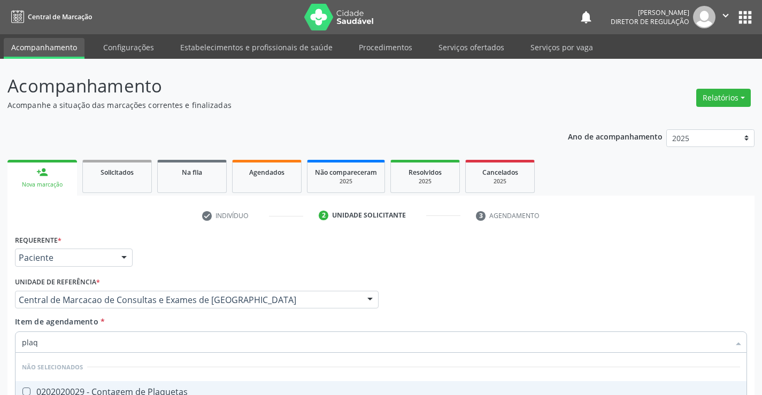
scroll to position [135, 0]
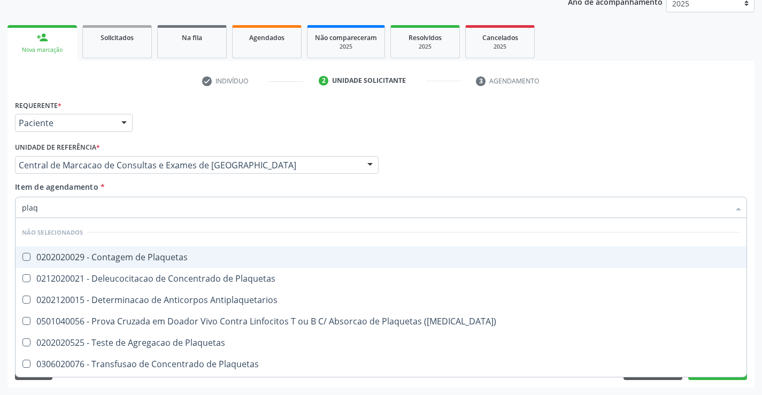
click at [215, 255] on div "0202020029 - Contagem de Plaquetas" at bounding box center [381, 257] width 718 height 9
checkbox Plaquetas "true"
type input "plaq"
click at [202, 187] on div "Item de agendamento * plaq Desfazer seleção Não selecionados 0202020029 - Conta…" at bounding box center [381, 198] width 732 height 34
checkbox Plaquetas "true"
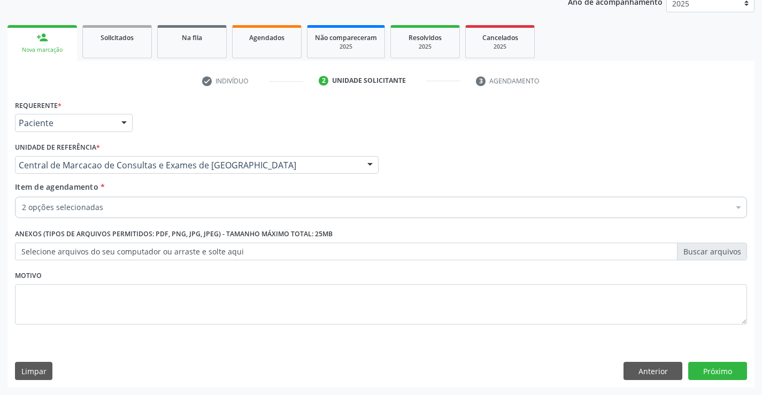
click at [201, 215] on div "2 opções selecionadas Desfazer seleção Selecionados 0202020380 - Hemograma Comp…" at bounding box center [381, 206] width 732 height 18
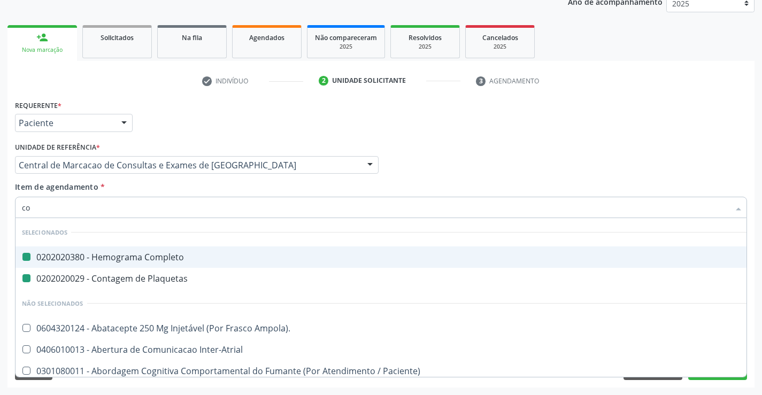
type input "col"
checkbox Completo "false"
checkbox Plaquetas "false"
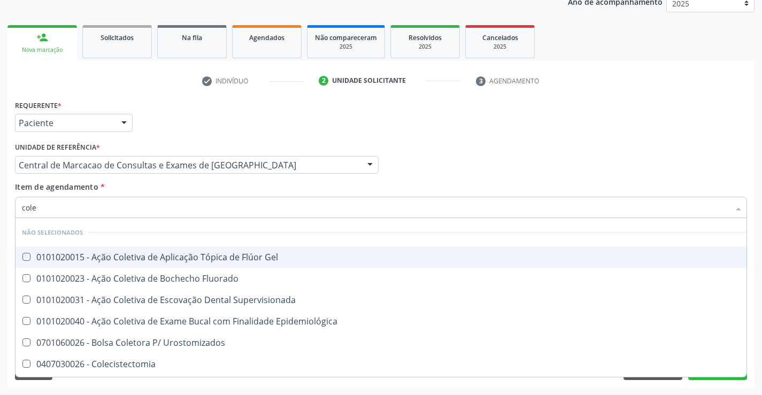
type input "coles"
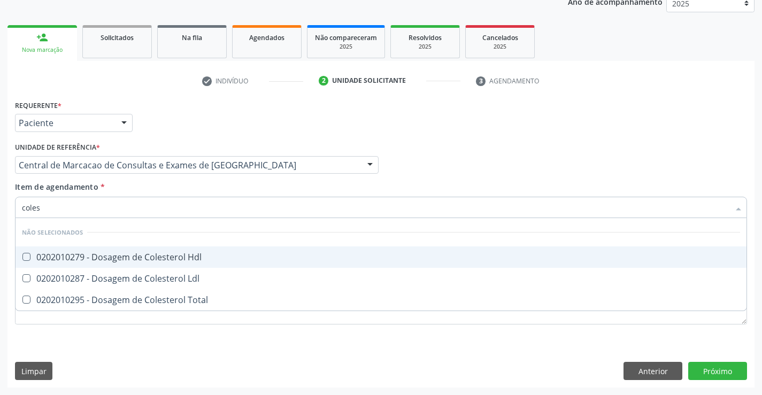
click at [203, 259] on div "0202010279 - Dosagem de Colesterol Hdl" at bounding box center [381, 257] width 718 height 9
checkbox Hdl "true"
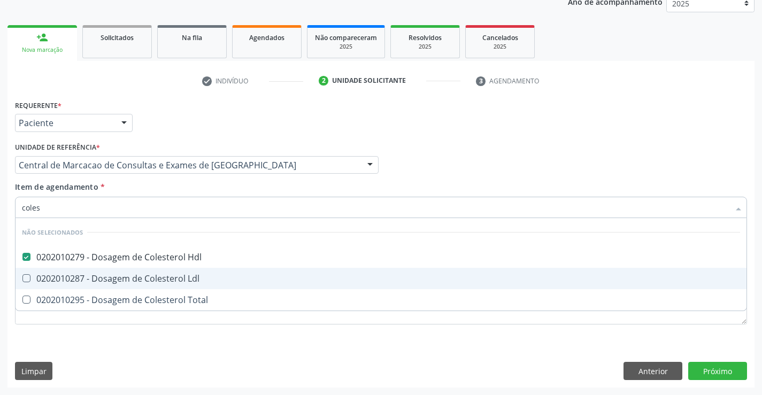
click at [200, 278] on div "0202010287 - Dosagem de Colesterol Ldl" at bounding box center [381, 278] width 718 height 9
checkbox Ldl "true"
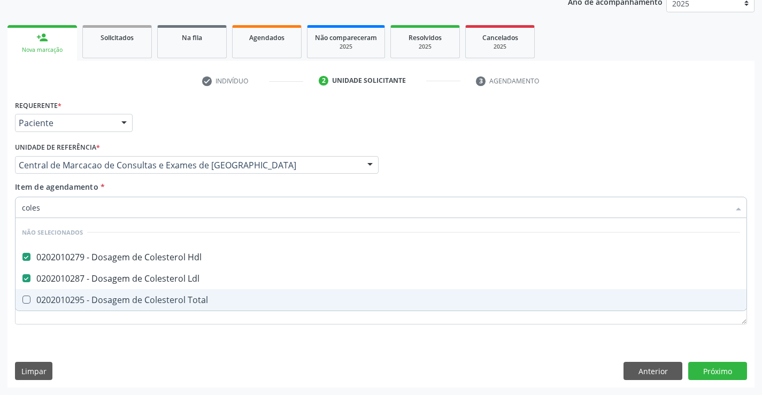
click at [200, 297] on div "0202010295 - Dosagem de Colesterol Total" at bounding box center [381, 300] width 718 height 9
checkbox Total "true"
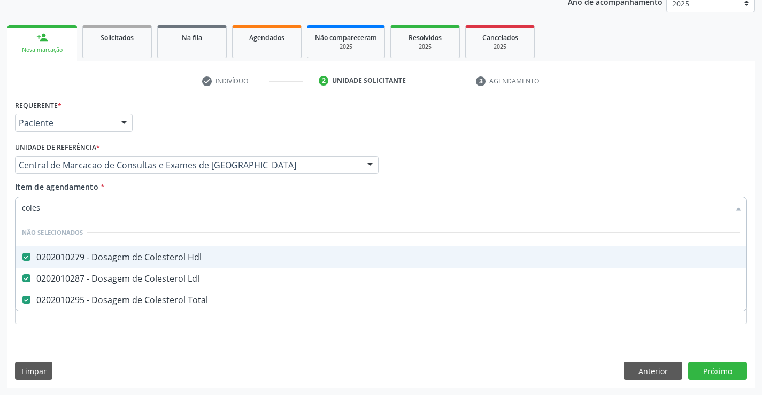
type input "coles"
click at [198, 190] on div "Item de agendamento * coles Desfazer seleção Não selecionados 0202010279 - Dosa…" at bounding box center [381, 198] width 732 height 34
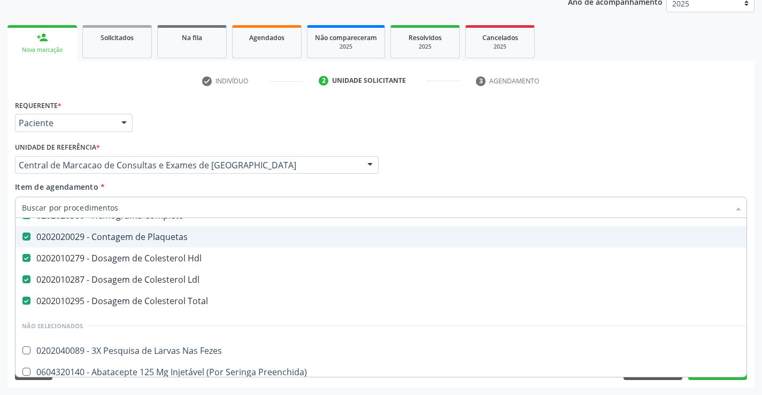
scroll to position [53, 0]
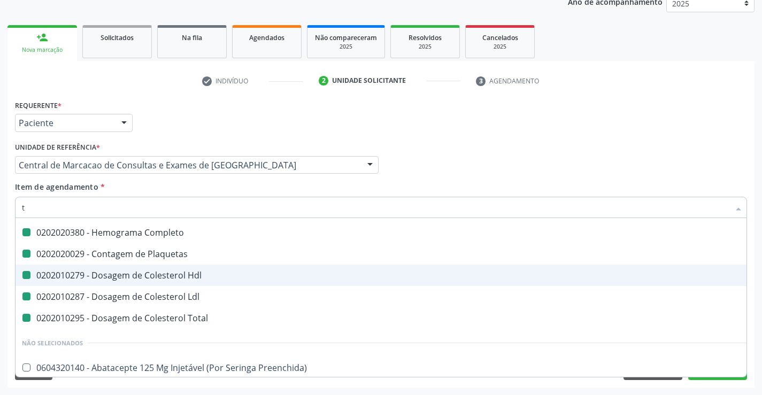
type input "tr"
checkbox Completo "false"
checkbox Plaquetas "false"
checkbox Hdl "false"
checkbox Ldl "false"
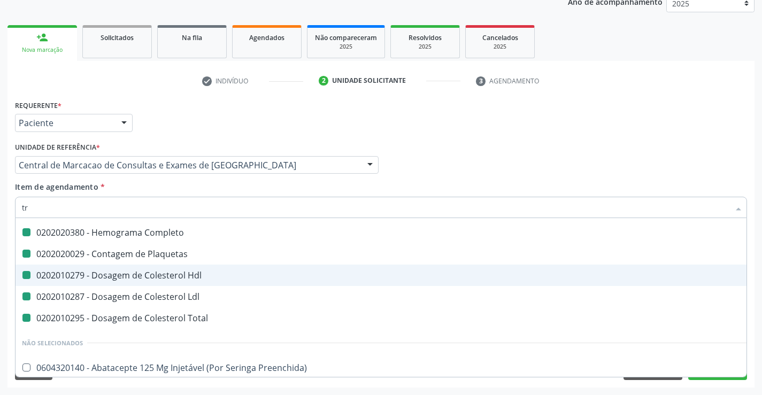
checkbox Total "false"
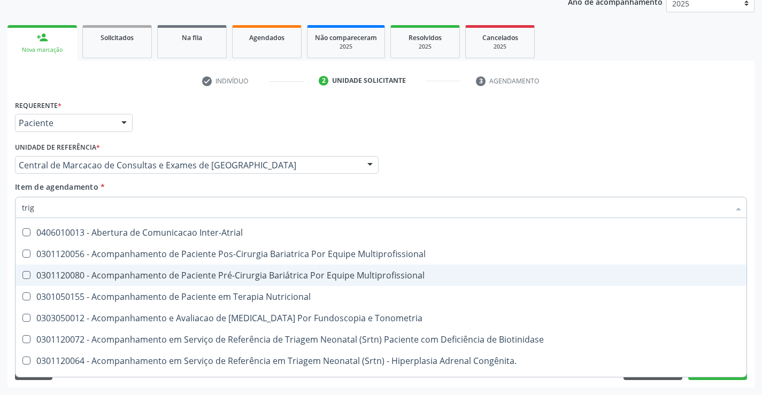
scroll to position [20, 0]
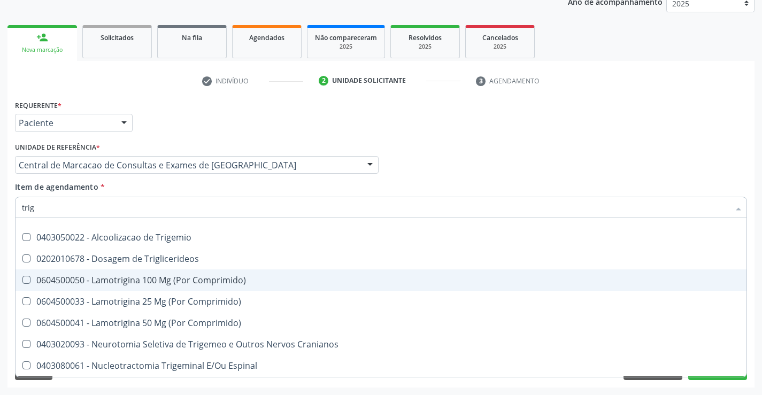
type input "trigl"
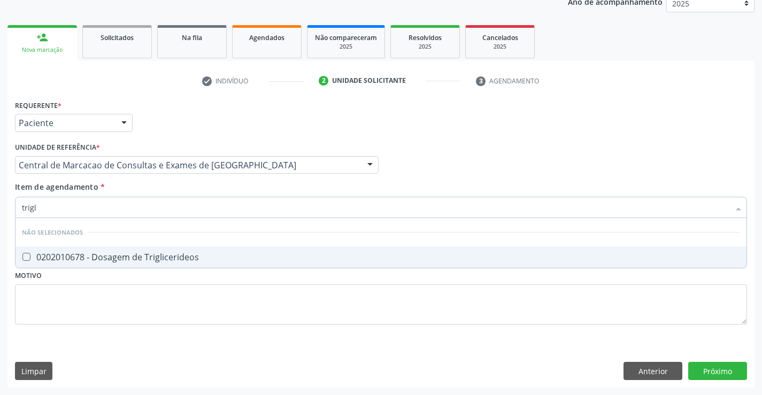
click at [193, 255] on div "0202010678 - Dosagem de Triglicerideos" at bounding box center [381, 257] width 718 height 9
checkbox Triglicerideos "true"
click at [188, 193] on div "Item de agendamento * trigl Desfazer seleção Não selecionados 0202010678 - Dosa…" at bounding box center [381, 198] width 732 height 34
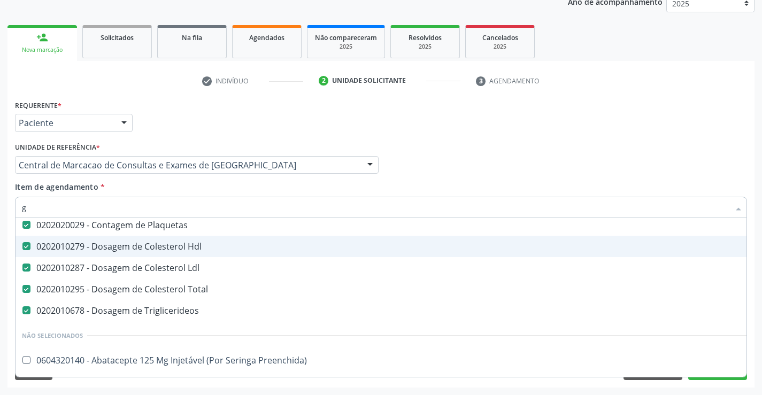
scroll to position [25, 0]
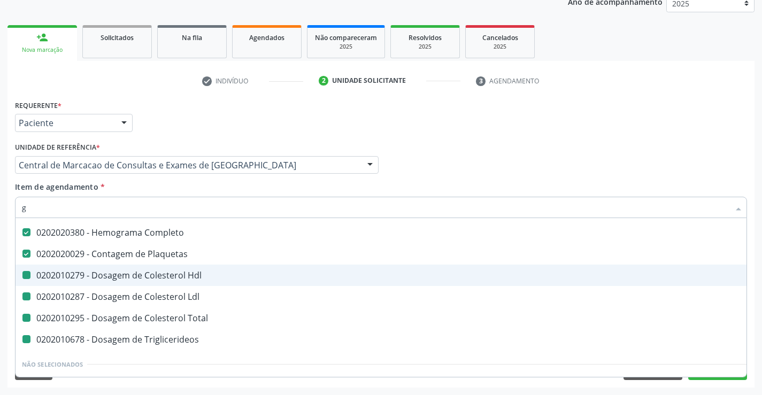
type input "gl"
checkbox Hdl "false"
checkbox Ldl "false"
checkbox Total "false"
checkbox Triglicerideos "false"
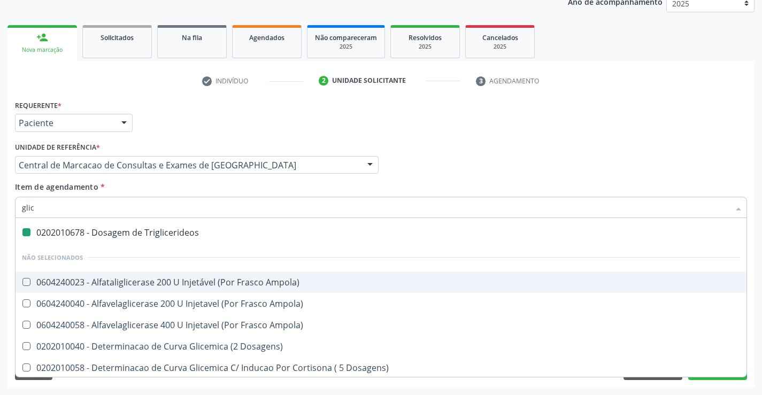
type input "glico"
checkbox Triglicerideos "false"
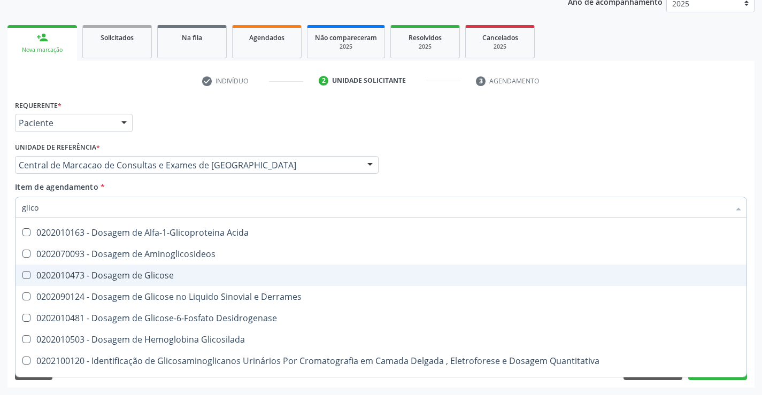
click at [189, 278] on div "0202010473 - Dosagem de Glicose" at bounding box center [381, 275] width 718 height 9
checkbox Glicose "true"
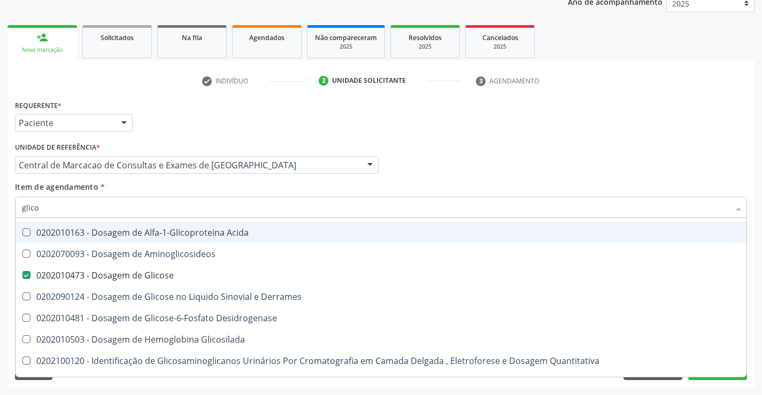
click at [180, 183] on div "Item de agendamento * glico Desfazer seleção Não selecionados 0202010163 - Dosa…" at bounding box center [381, 198] width 732 height 34
checkbox Acida "true"
checkbox Derrames "true"
checkbox Desidrogenase "true"
checkbox Glicosilada "true"
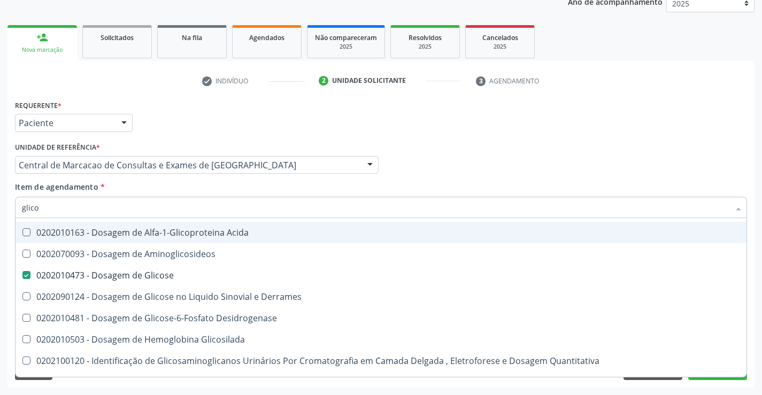
checkbox Quantitativa "true"
checkbox Aminoglicosideos "true"
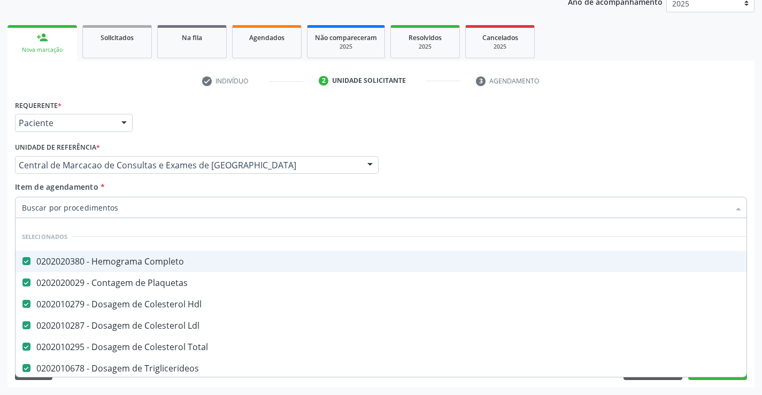
scroll to position [0, 0]
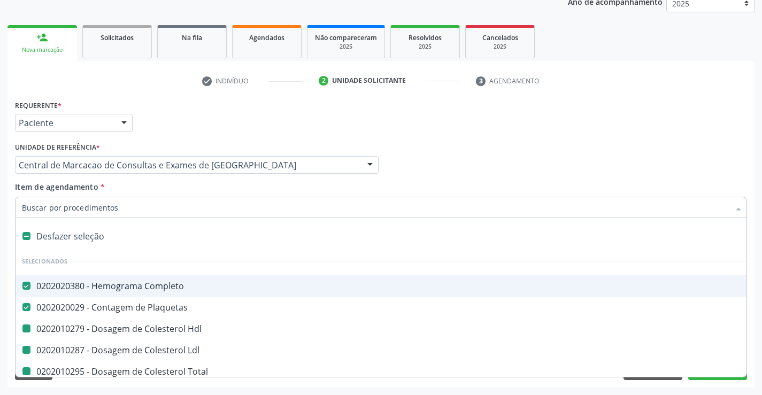
type input "u"
checkbox Hdl "false"
checkbox Ldl "false"
checkbox Total "false"
checkbox Triglicerideos "false"
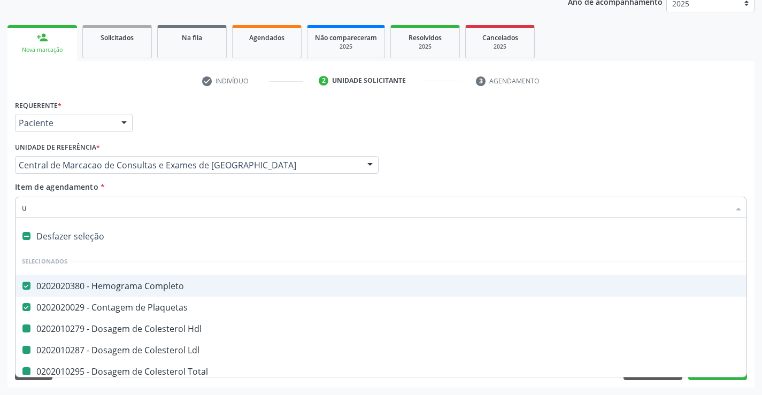
checkbox Glicose "false"
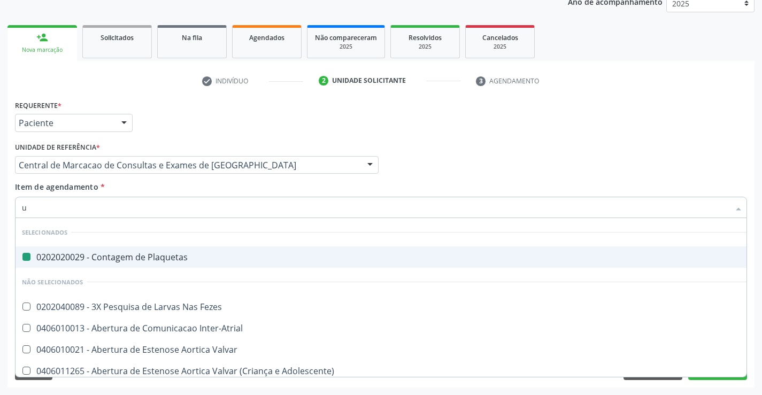
type input "ur"
checkbox Plaquetas "false"
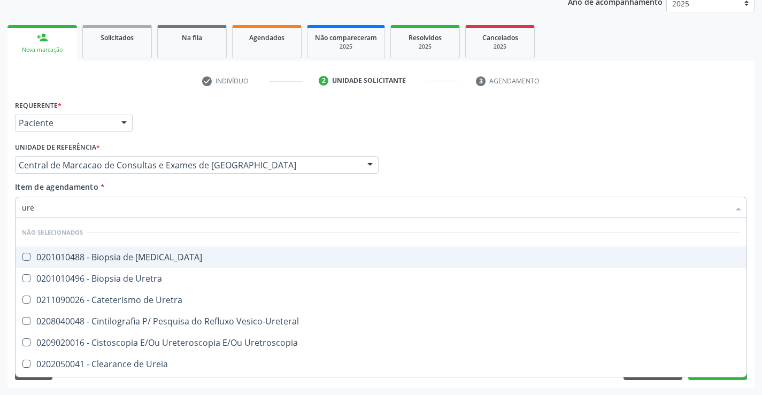
type input "urei"
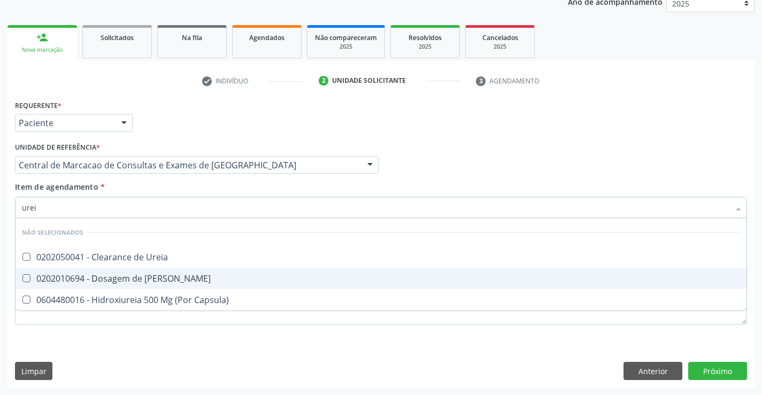
click at [165, 275] on div "0202010694 - Dosagem de [PERSON_NAME]" at bounding box center [381, 278] width 718 height 9
checkbox Ureia "true"
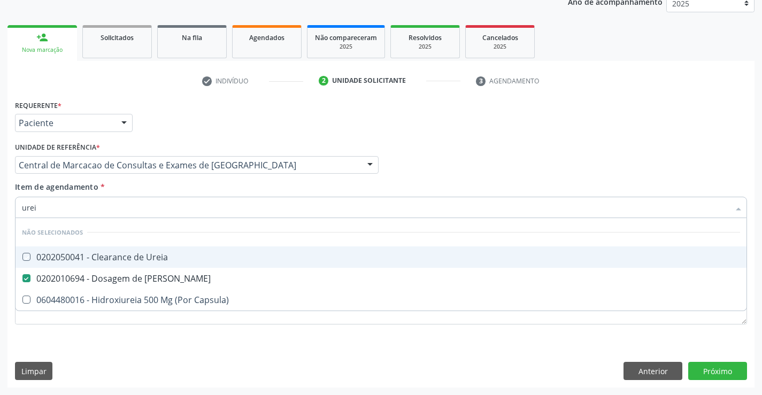
click at [154, 190] on div "Item de agendamento * urei Desfazer seleção Não selecionados 0202050041 - Clear…" at bounding box center [381, 198] width 732 height 34
checkbox Ureia "true"
checkbox Capsula\) "true"
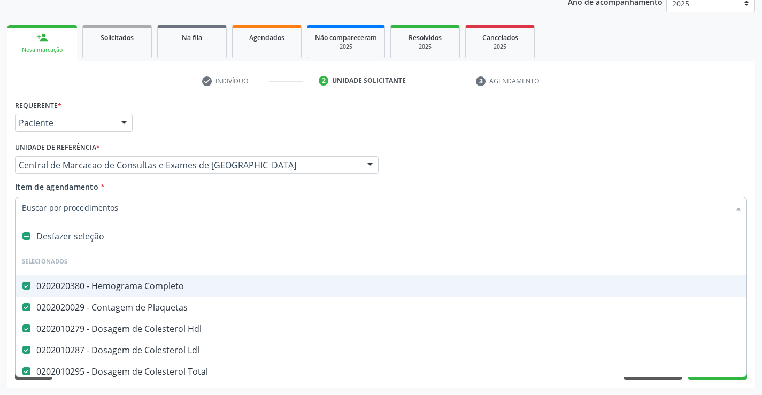
click at [157, 214] on div at bounding box center [381, 207] width 732 height 21
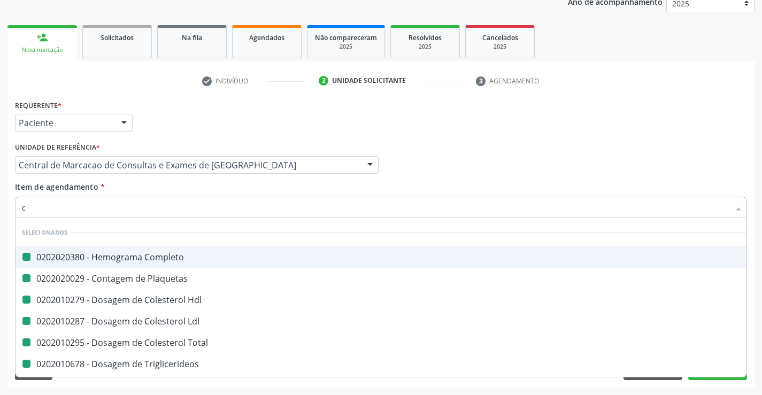
type input "cr"
checkbox Completo "false"
checkbox Hdl "false"
checkbox Plaquetas "false"
checkbox Ldl "false"
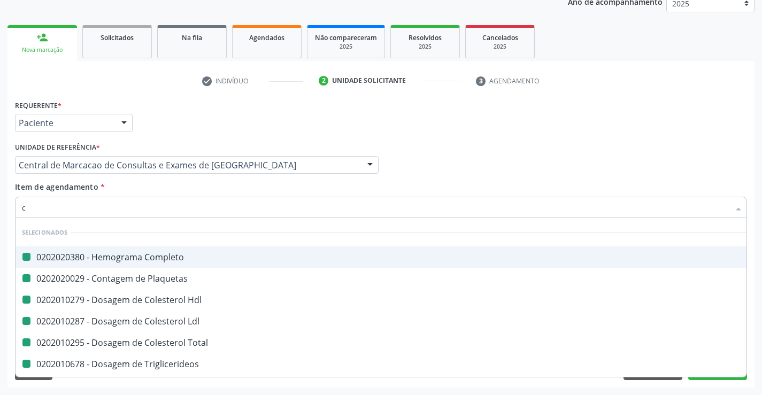
checkbox Total "false"
checkbox Triglicerideos "false"
checkbox Glicose "false"
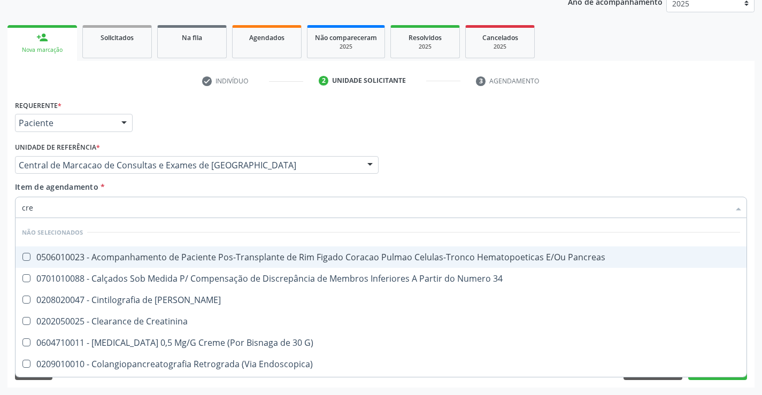
type input "crea"
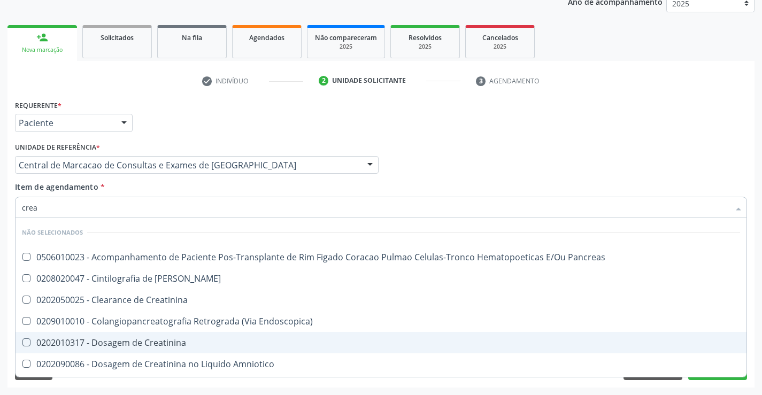
click at [177, 344] on div "0202010317 - Dosagem de Creatinina" at bounding box center [381, 342] width 718 height 9
checkbox Creatinina "true"
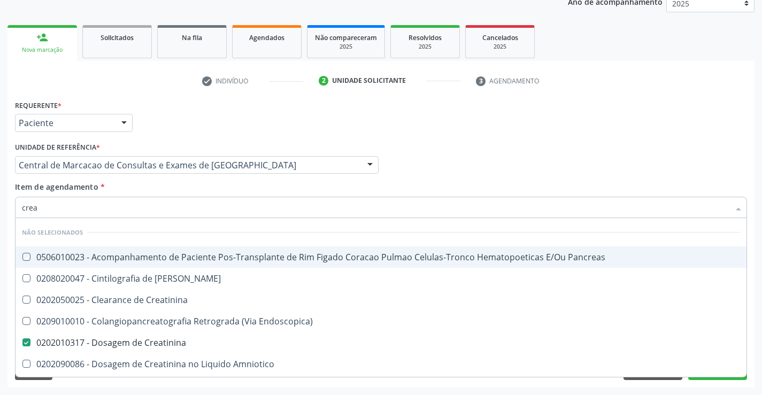
click at [173, 193] on div "Item de agendamento * crea Desfazer seleção Não selecionados 0506010023 - Acomp…" at bounding box center [381, 198] width 732 height 34
checkbox Pancreas "true"
checkbox Creatinina "true"
checkbox Pancreas "true"
checkbox Endoscopica\) "true"
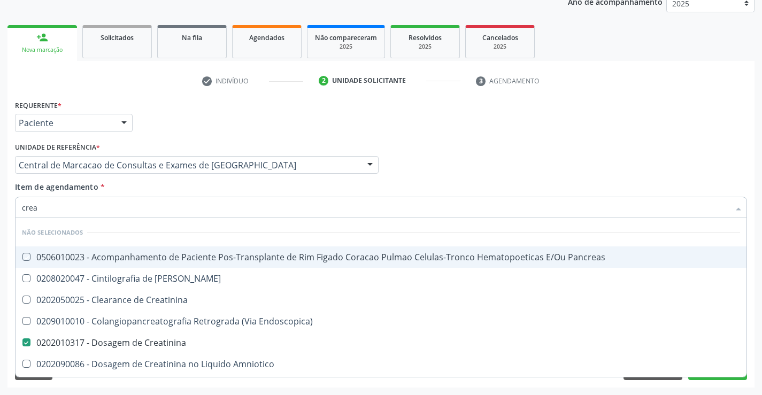
checkbox Amniotico "true"
checkbox \(Cpk\) "true"
checkbox Oncologia "true"
checkbox Mb "true"
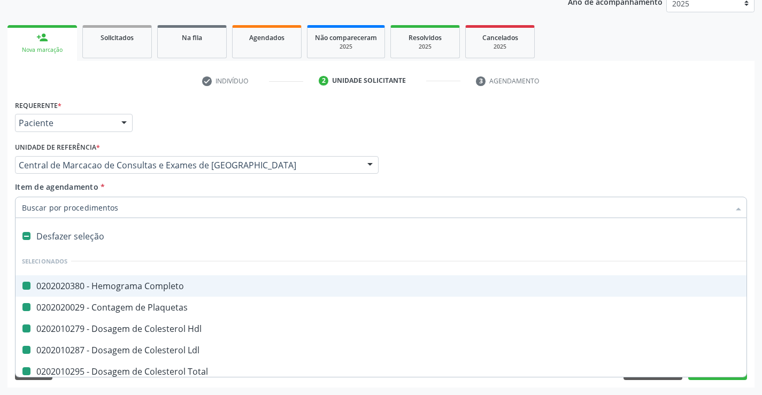
type input "f"
checkbox Completo "false"
checkbox Hdl "false"
checkbox Plaquetas "false"
checkbox Ldl "false"
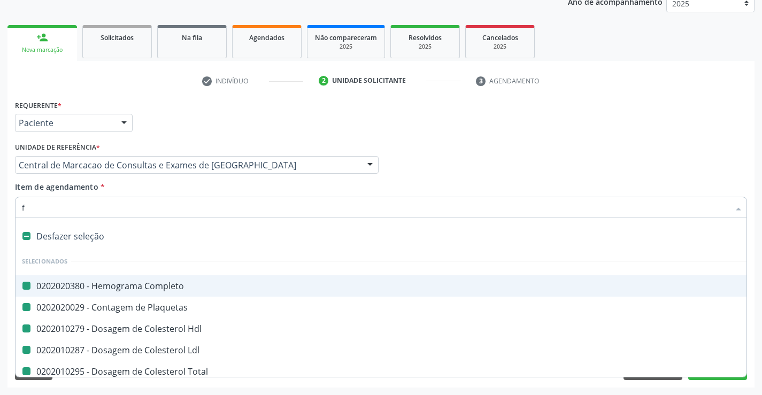
checkbox Total "false"
checkbox Triglicerideos "false"
checkbox Glicose "false"
checkbox Creatinina "false"
checkbox Ureia "false"
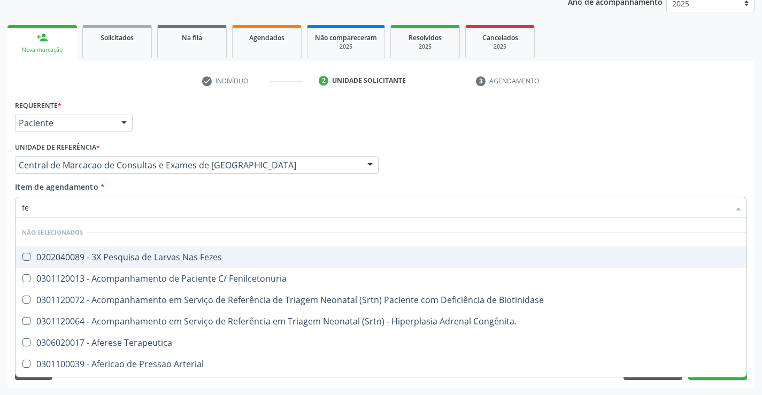
type input "fez"
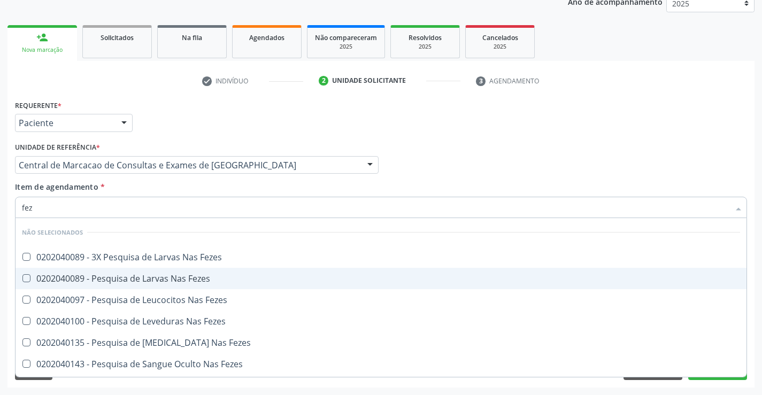
click at [175, 270] on span "0202040089 - Pesquisa de Larvas Nas Fezes" at bounding box center [380, 278] width 731 height 21
checkbox Fezes "true"
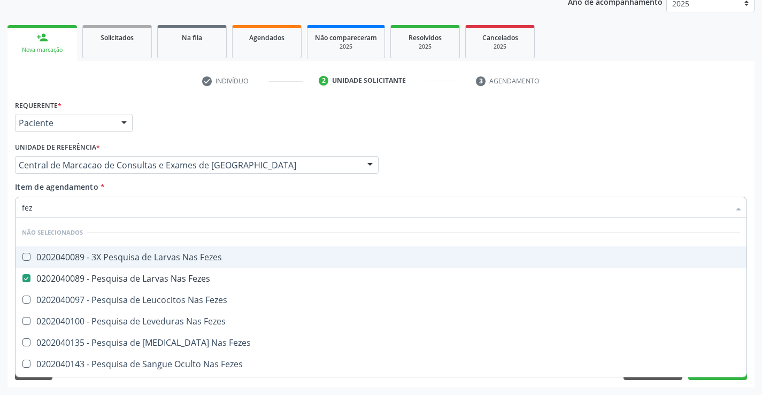
click at [170, 196] on div "Item de agendamento * fez [PERSON_NAME] seleção Não selecionados 0202040089 - 3…" at bounding box center [381, 198] width 732 height 34
checkbox Fezes "true"
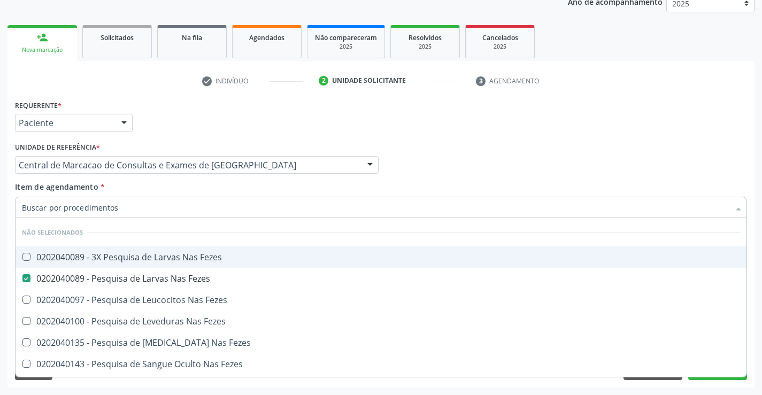
checkbox Fezes "true"
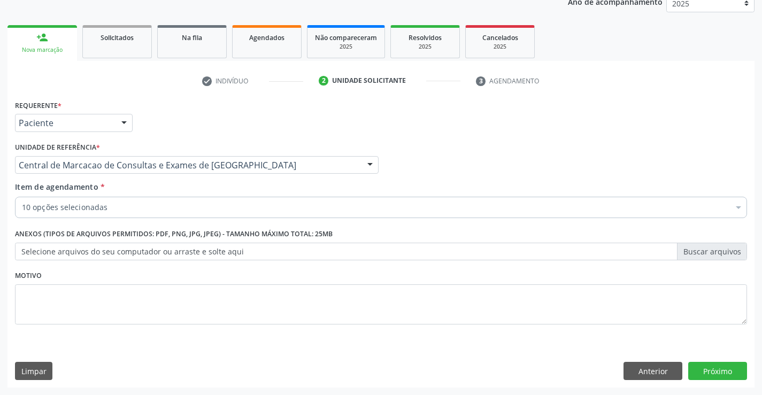
click at [174, 214] on div "10 opções selecionadas" at bounding box center [381, 207] width 732 height 21
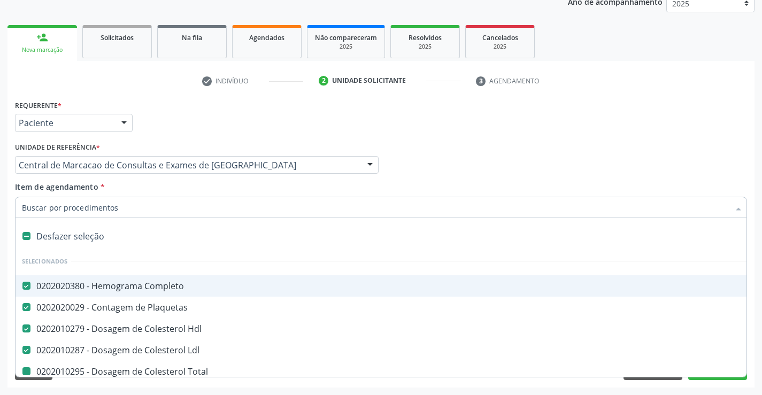
type input "u"
checkbox Total "false"
checkbox Triglicerideos "false"
checkbox Glicose "false"
checkbox Creatinina "false"
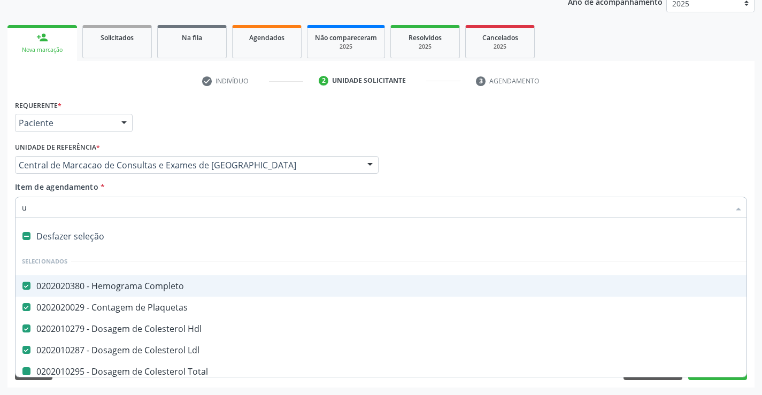
checkbox Ureia "false"
checkbox Fezes "false"
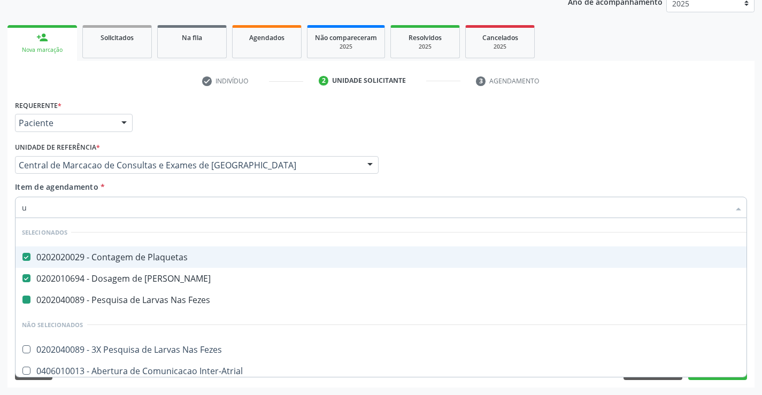
type input "ur"
checkbox Fezes "false"
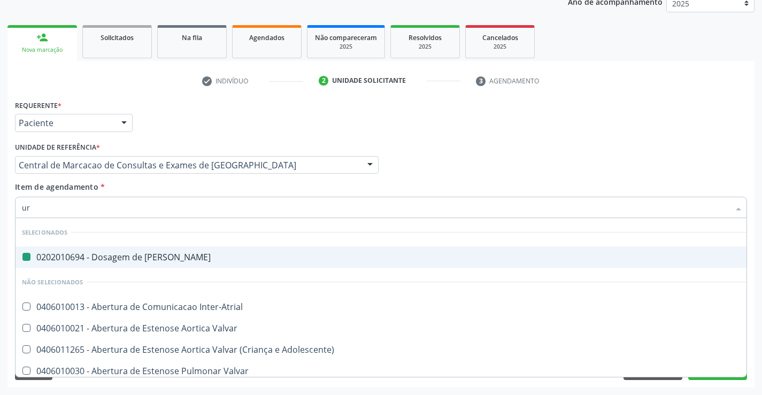
type input "uri"
checkbox Ureia "false"
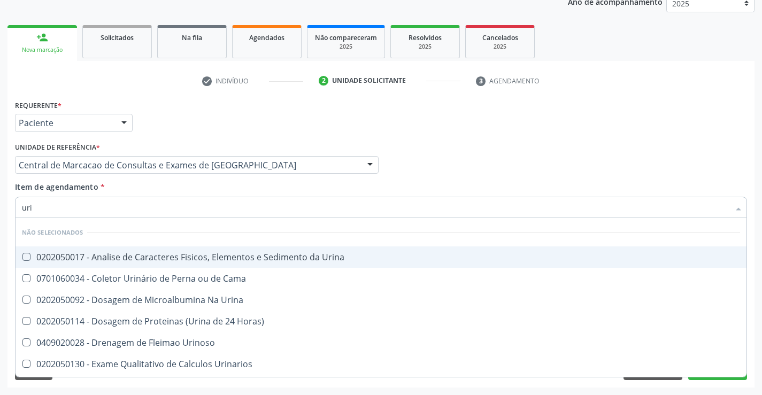
type input "urin"
click at [177, 255] on div "0202050017 - Analise de Caracteres Fisicos, Elementos e Sedimento da Urina" at bounding box center [381, 257] width 718 height 9
checkbox Urina "true"
click at [174, 192] on div "Item de agendamento * urin Desfazer seleção Não selecionados 0202050017 - Anali…" at bounding box center [381, 198] width 732 height 34
checkbox Urina "true"
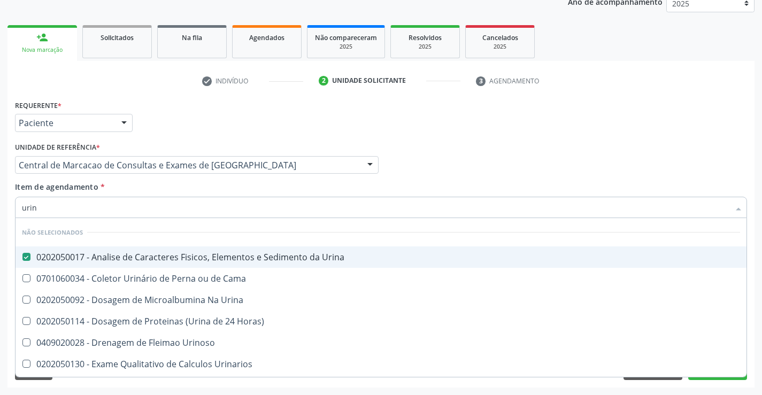
checkbox Urinoso "true"
checkbox Urinarios "true"
checkbox Quantitativa "true"
checkbox Urina "true"
checkbox Delgada\) "true"
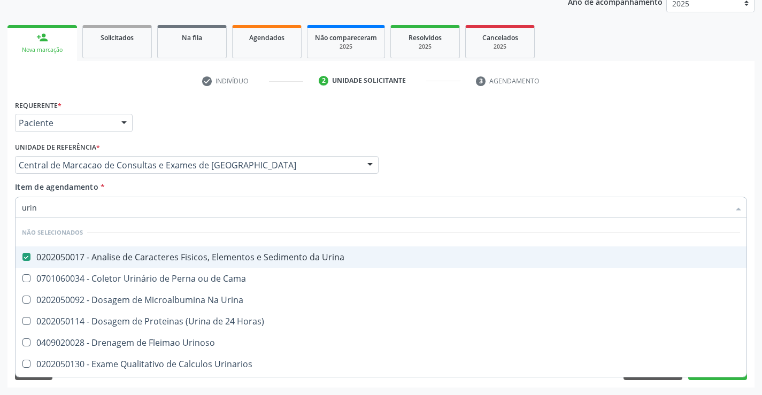
checkbox Urina "true"
checkbox Horas\) "true"
checkbox Cama "true"
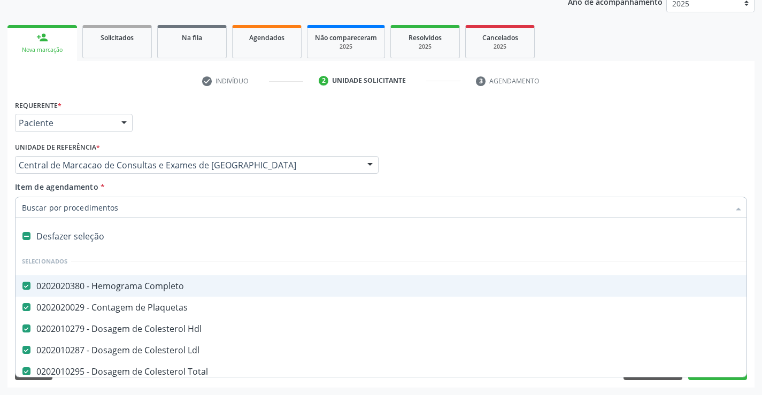
type input "t"
checkbox Fezes "false"
checkbox Urina "false"
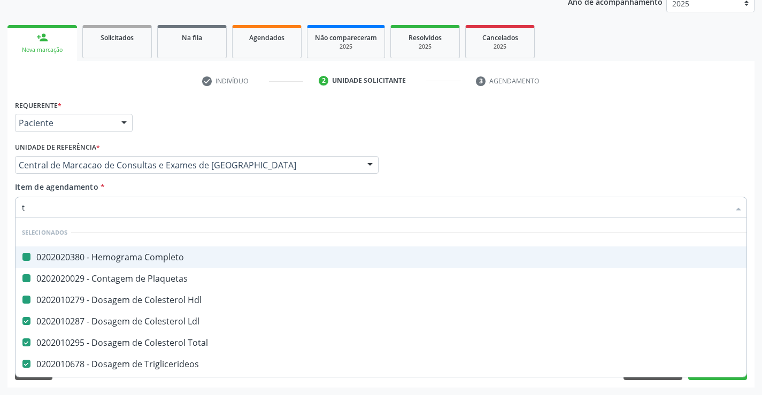
type input "tg"
checkbox Completo "false"
checkbox Hdl "false"
checkbox Plaquetas "false"
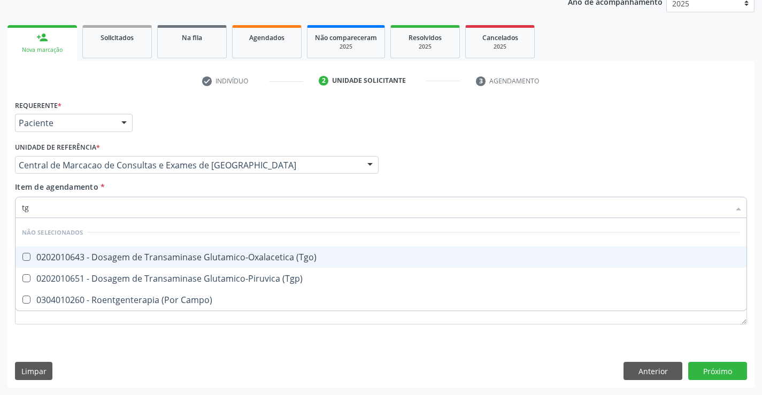
click at [178, 259] on div "0202010643 - Dosagem de Transaminase Glutamico-Oxalacetica (Tgo)" at bounding box center [381, 257] width 718 height 9
checkbox \(Tgo\) "true"
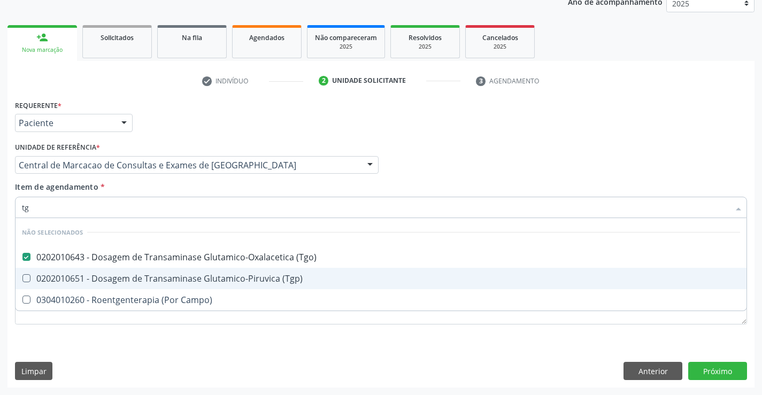
click at [177, 274] on div "0202010651 - Dosagem de Transaminase Glutamico-Piruvica (Tgp)" at bounding box center [381, 278] width 718 height 9
checkbox \(Tgp\) "true"
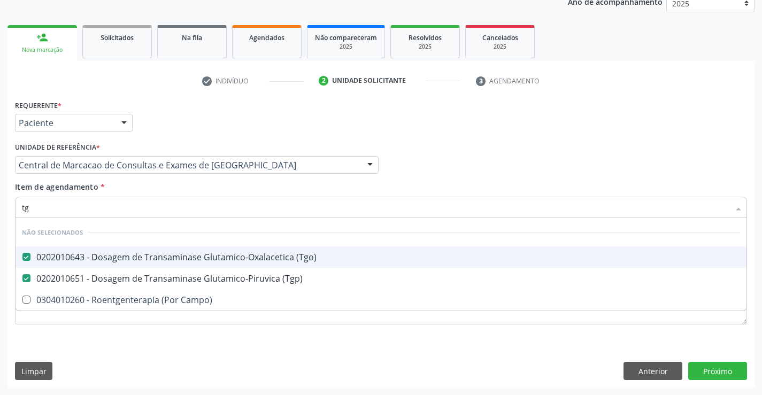
click at [431, 191] on div "Item de agendamento * tg Desfazer seleção Não selecionados 0202010643 - Dosagem…" at bounding box center [381, 198] width 732 height 34
checkbox Campo\) "true"
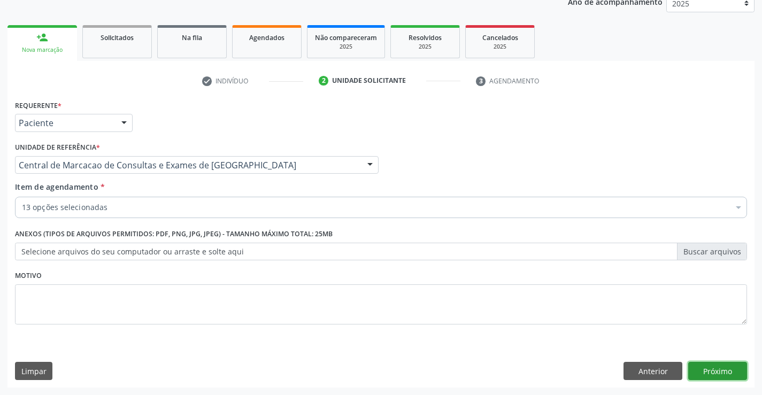
click at [697, 362] on button "Próximo" at bounding box center [717, 371] width 59 height 18
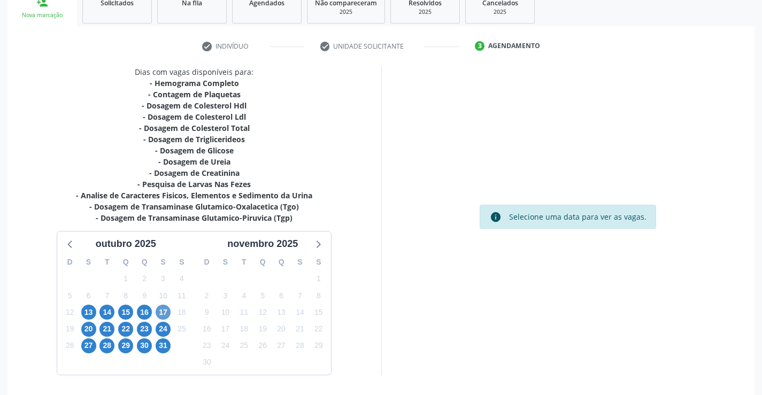
scroll to position [188, 0]
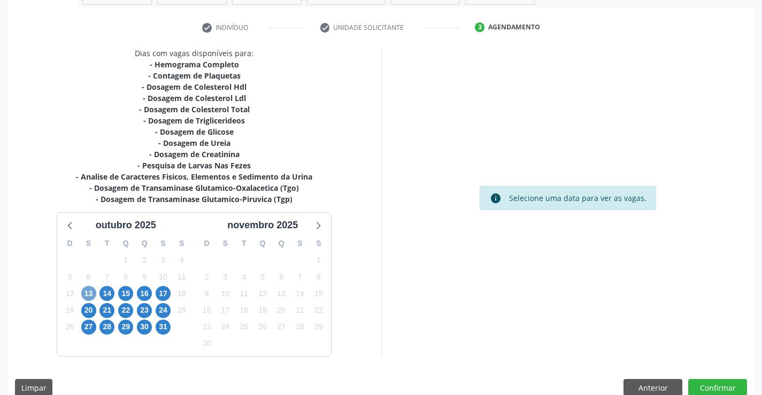
click at [84, 292] on span "13" at bounding box center [88, 293] width 15 height 15
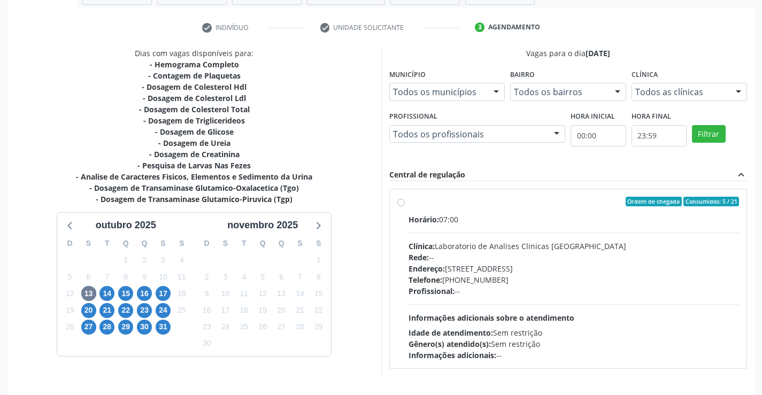
click at [525, 286] on div "Profissional: --" at bounding box center [573, 290] width 331 height 11
click at [405, 206] on input "Ordem de chegada Consumidos: 5 / 21 Horário: 07:00 Clínica: Laboratorio de Anal…" at bounding box center [400, 202] width 7 height 10
radio input "true"
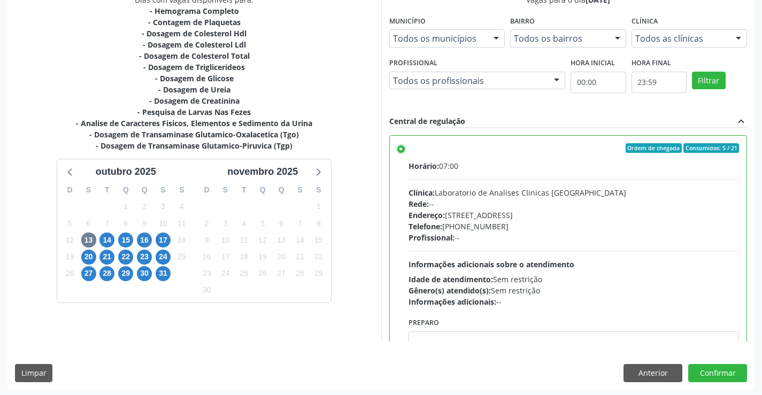
scroll to position [244, 0]
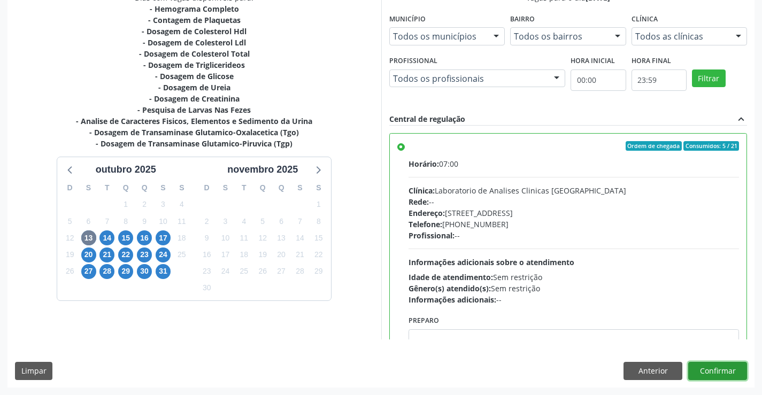
click at [719, 369] on button "Confirmar" at bounding box center [717, 371] width 59 height 18
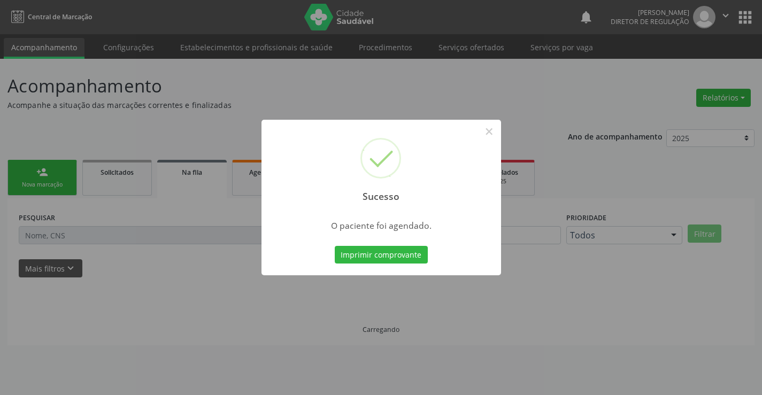
scroll to position [0, 0]
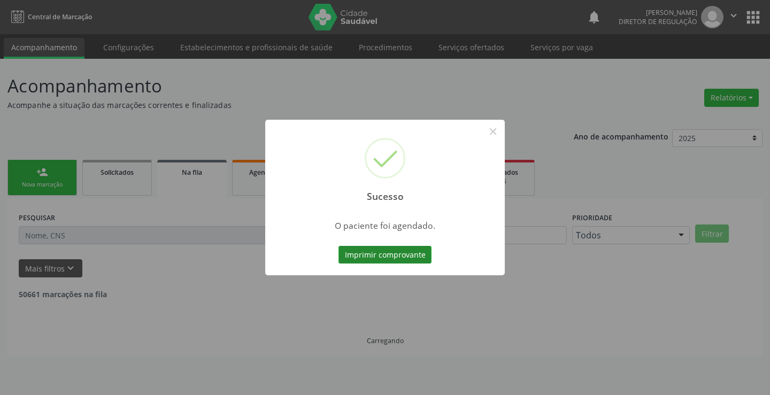
click at [401, 251] on button "Imprimir comprovante" at bounding box center [384, 255] width 93 height 18
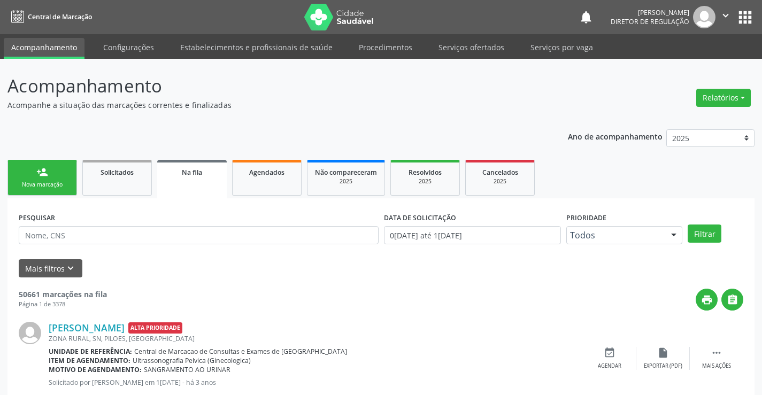
click at [726, 18] on icon "" at bounding box center [725, 16] width 12 height 12
click at [682, 67] on link "Sair" at bounding box center [698, 65] width 74 height 15
